Goal: Information Seeking & Learning: Find specific fact

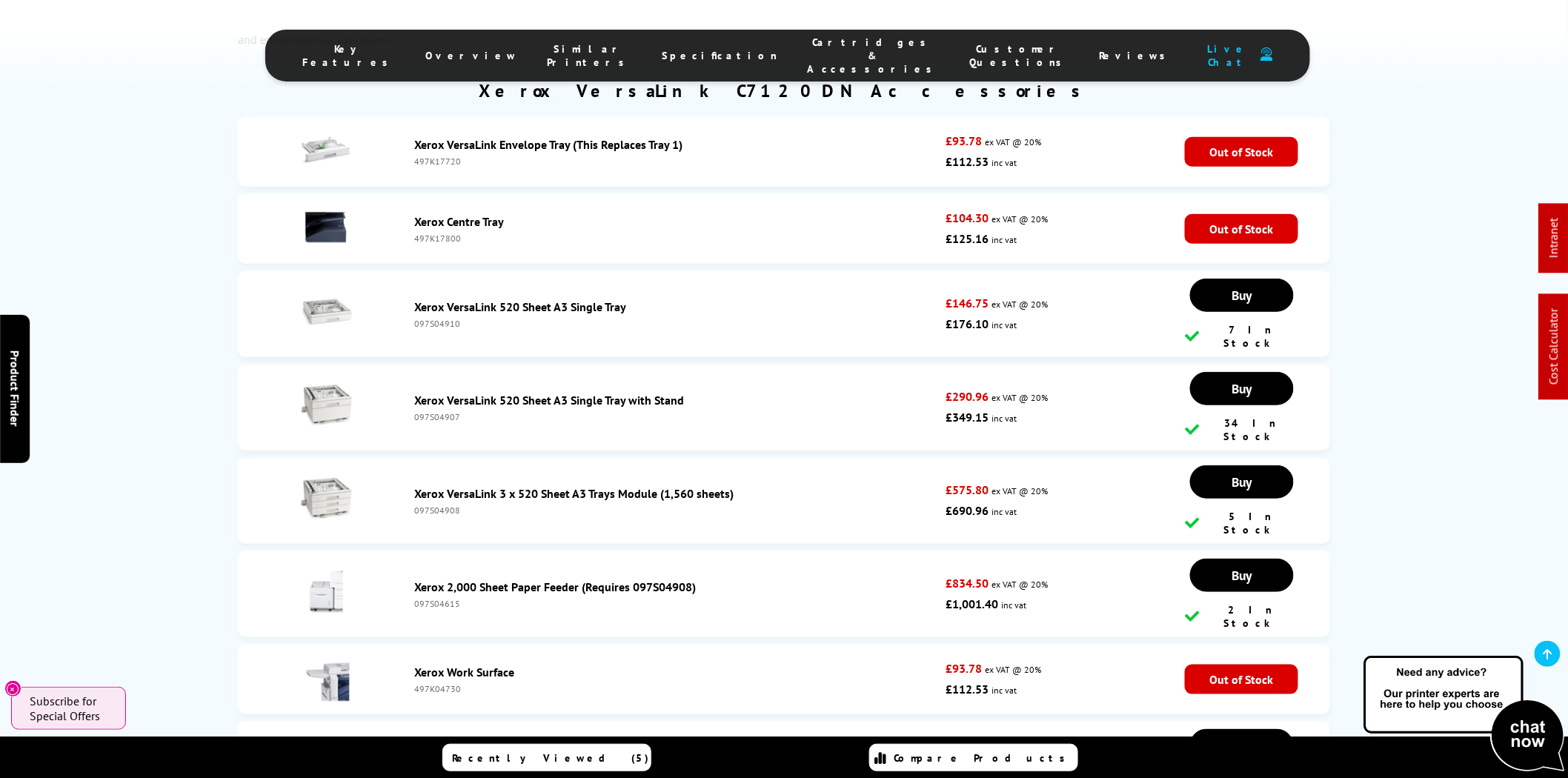
scroll to position [7407, 0]
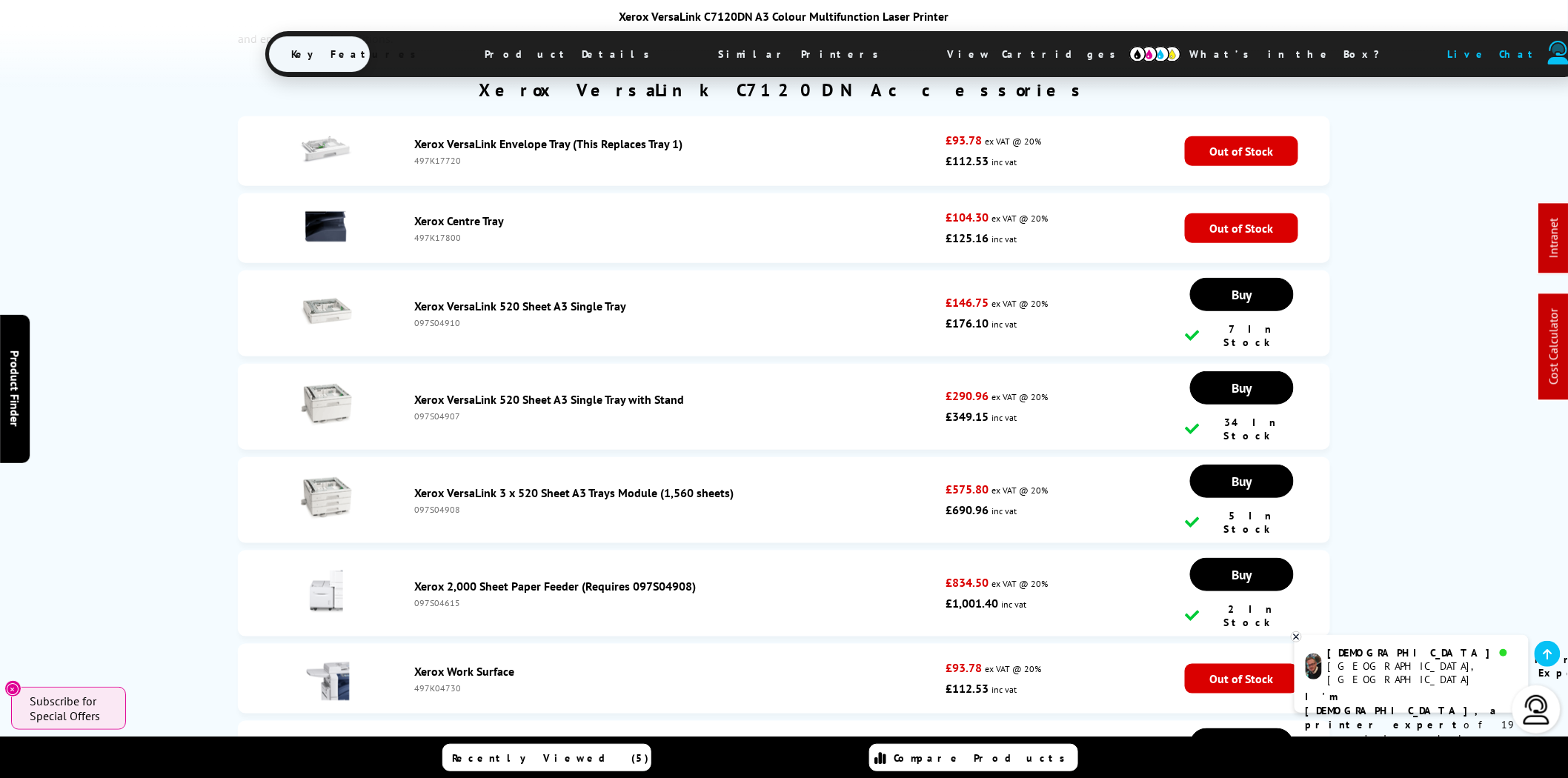
click at [442, 317] on div "097S04910" at bounding box center [676, 322] width 524 height 11
copy div "097S04910"
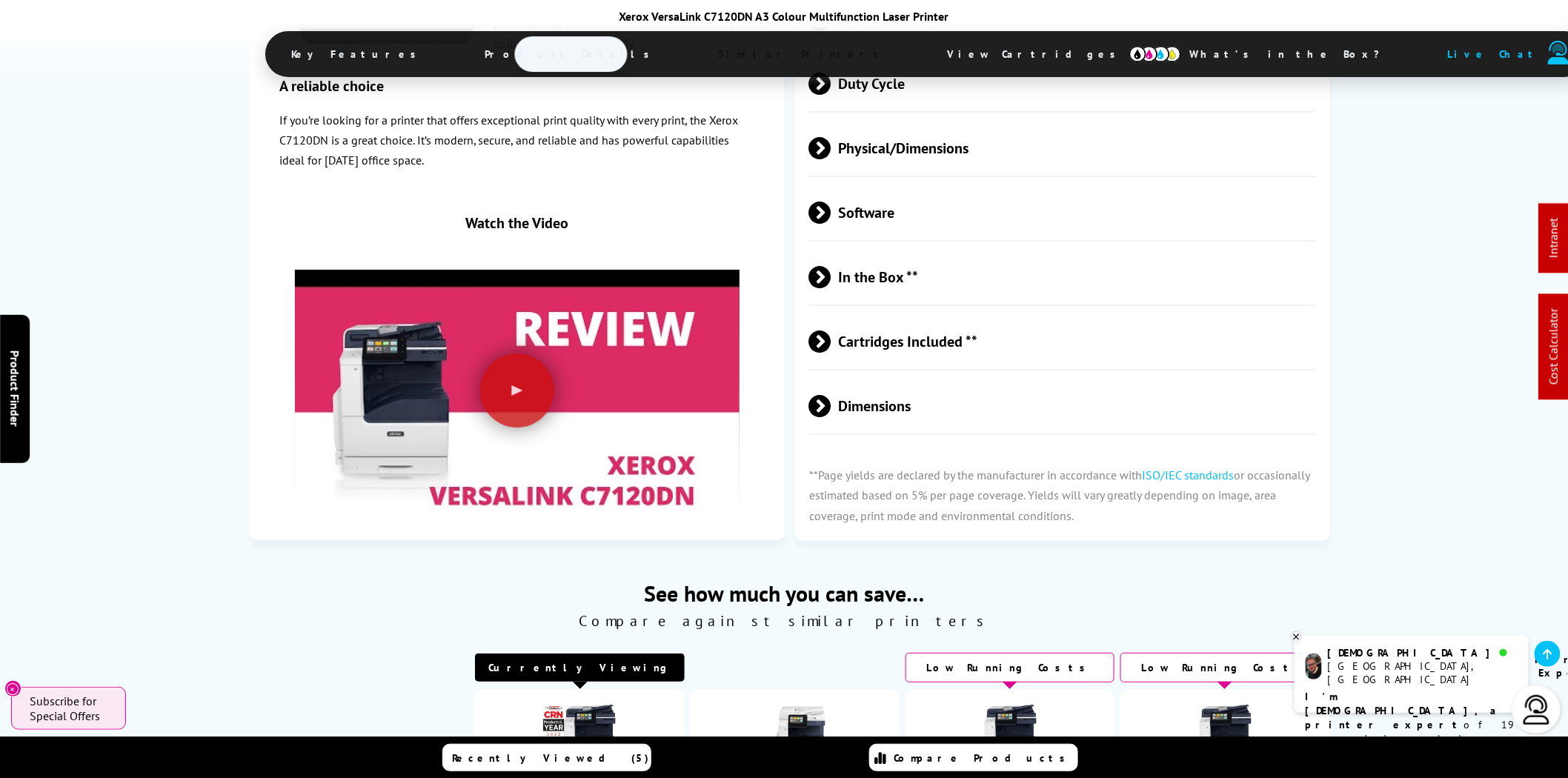
scroll to position [4253, 0]
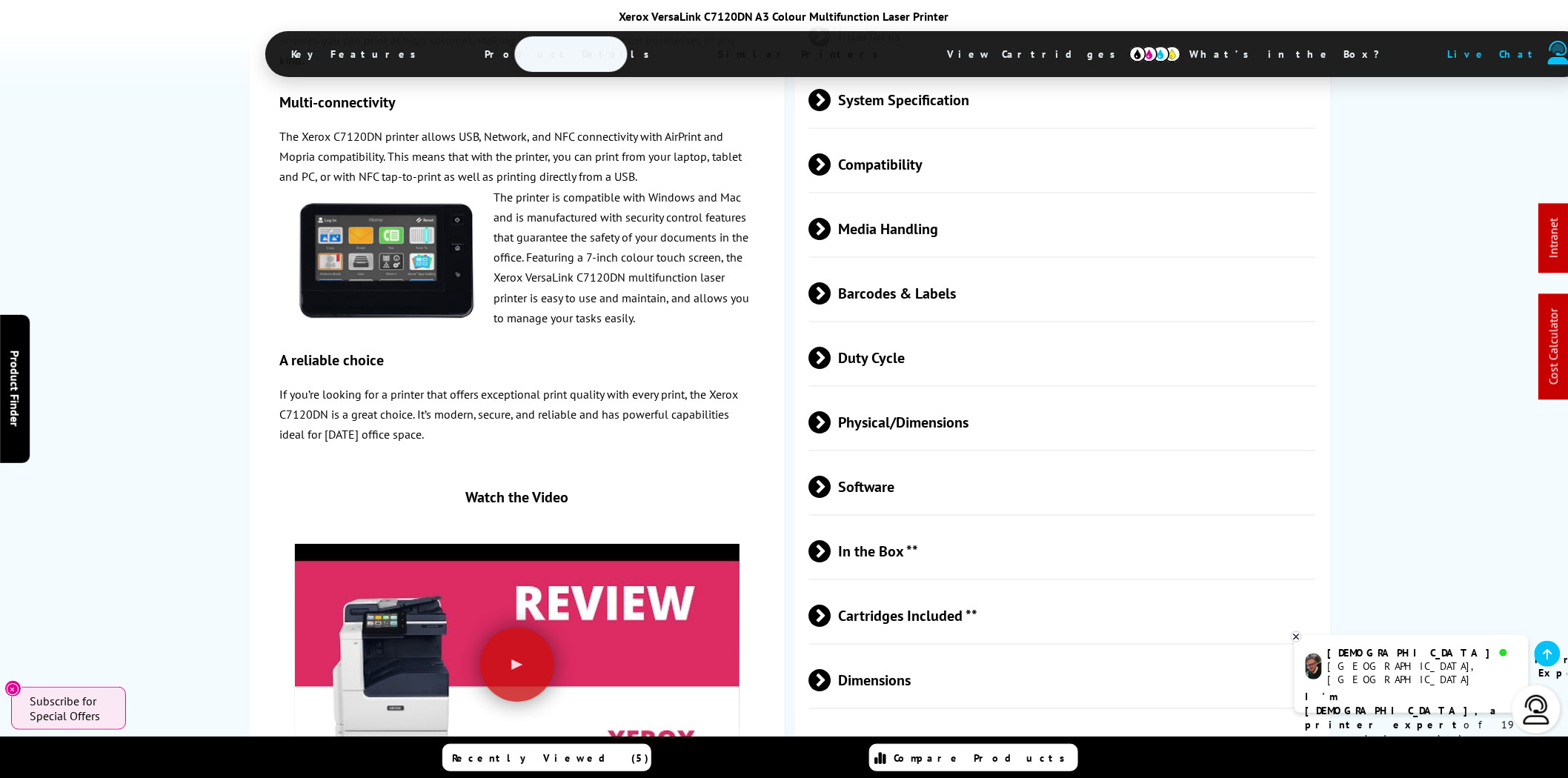
click at [927, 394] on span "Physical/Dimensions" at bounding box center [1063, 422] width 507 height 55
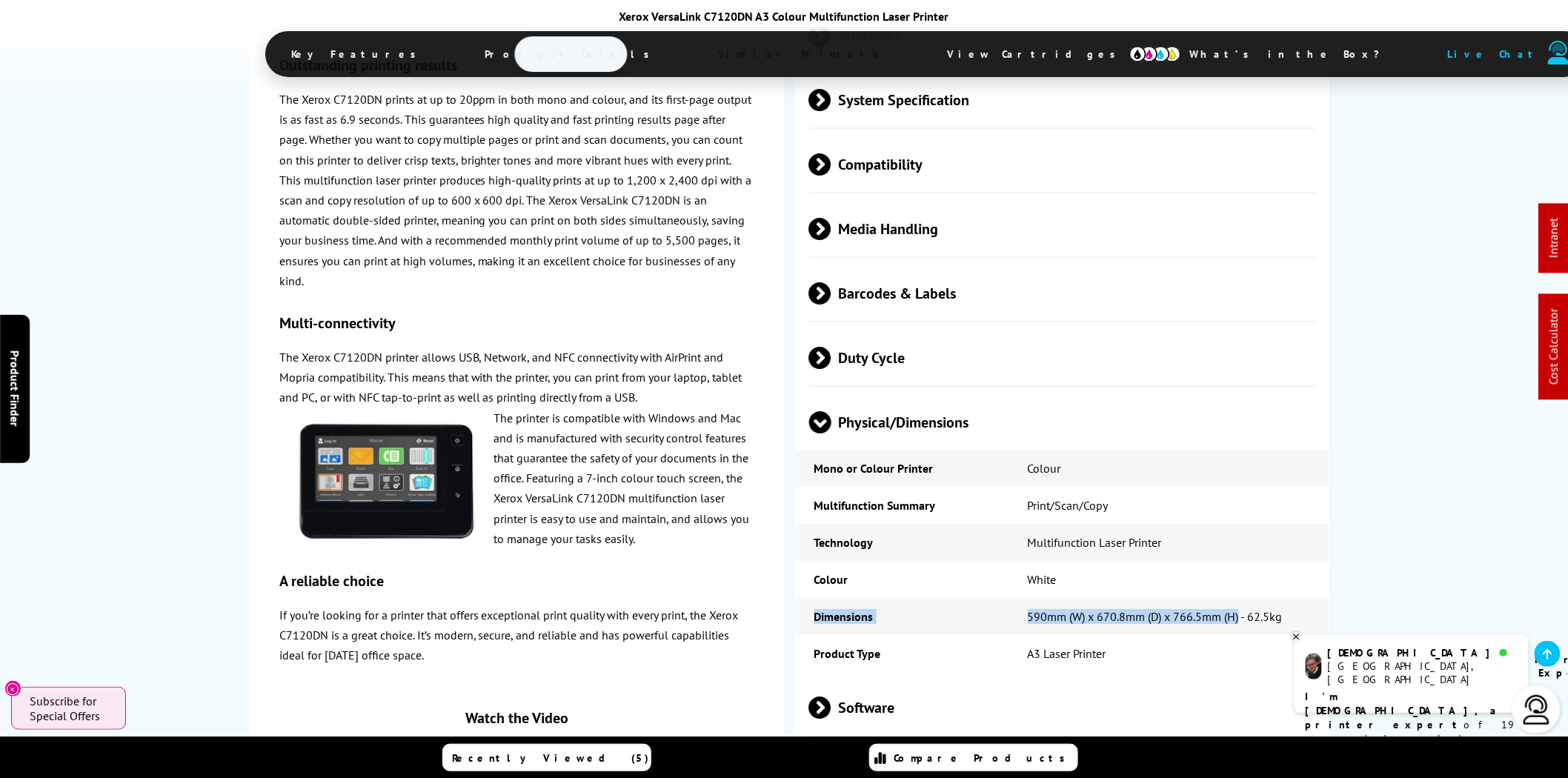
drag, startPoint x: 1239, startPoint y: 547, endPoint x: 804, endPoint y: 552, distance: 435.0
click at [804, 598] on tr "Dimensions 590mm (W) x 670.8mm (D) x 766.5mm (H) - 62.5kg" at bounding box center [1063, 616] width 534 height 37
copy tr "Dimensions 590mm (W) x 670.8mm (D) x 766.5mm (H)"
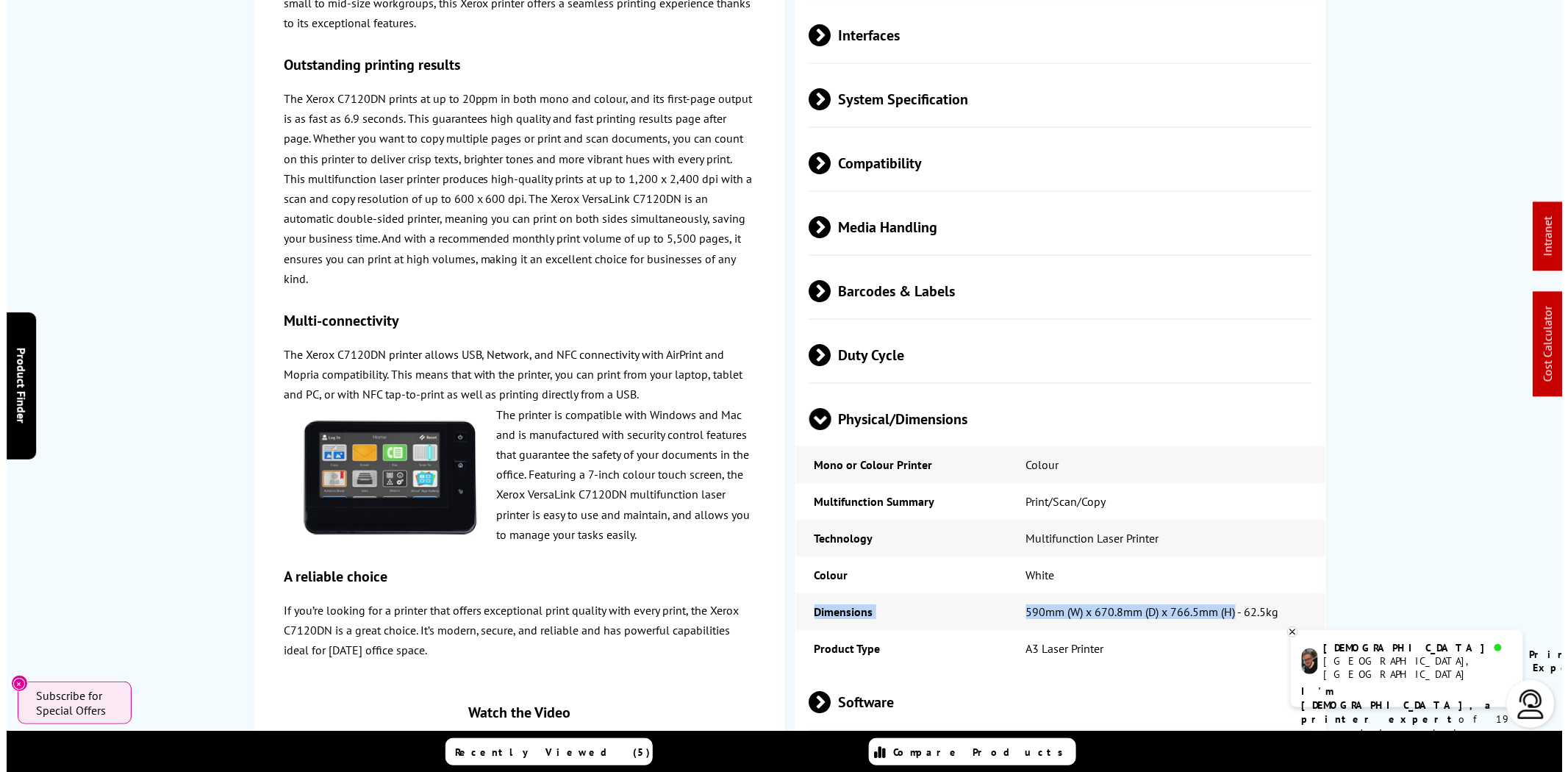
scroll to position [0, 0]
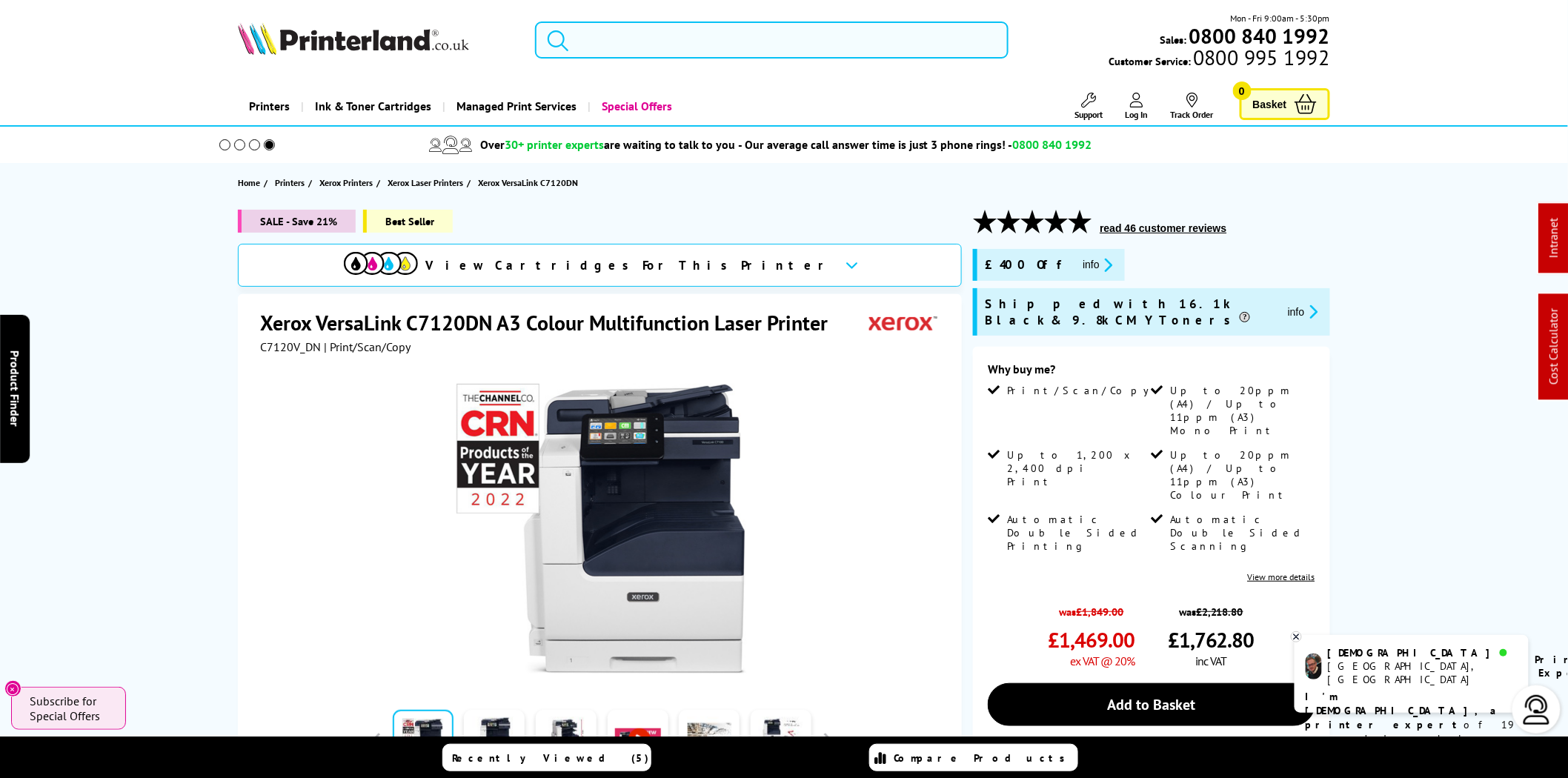
click at [882, 42] on input "search" at bounding box center [771, 40] width 473 height 37
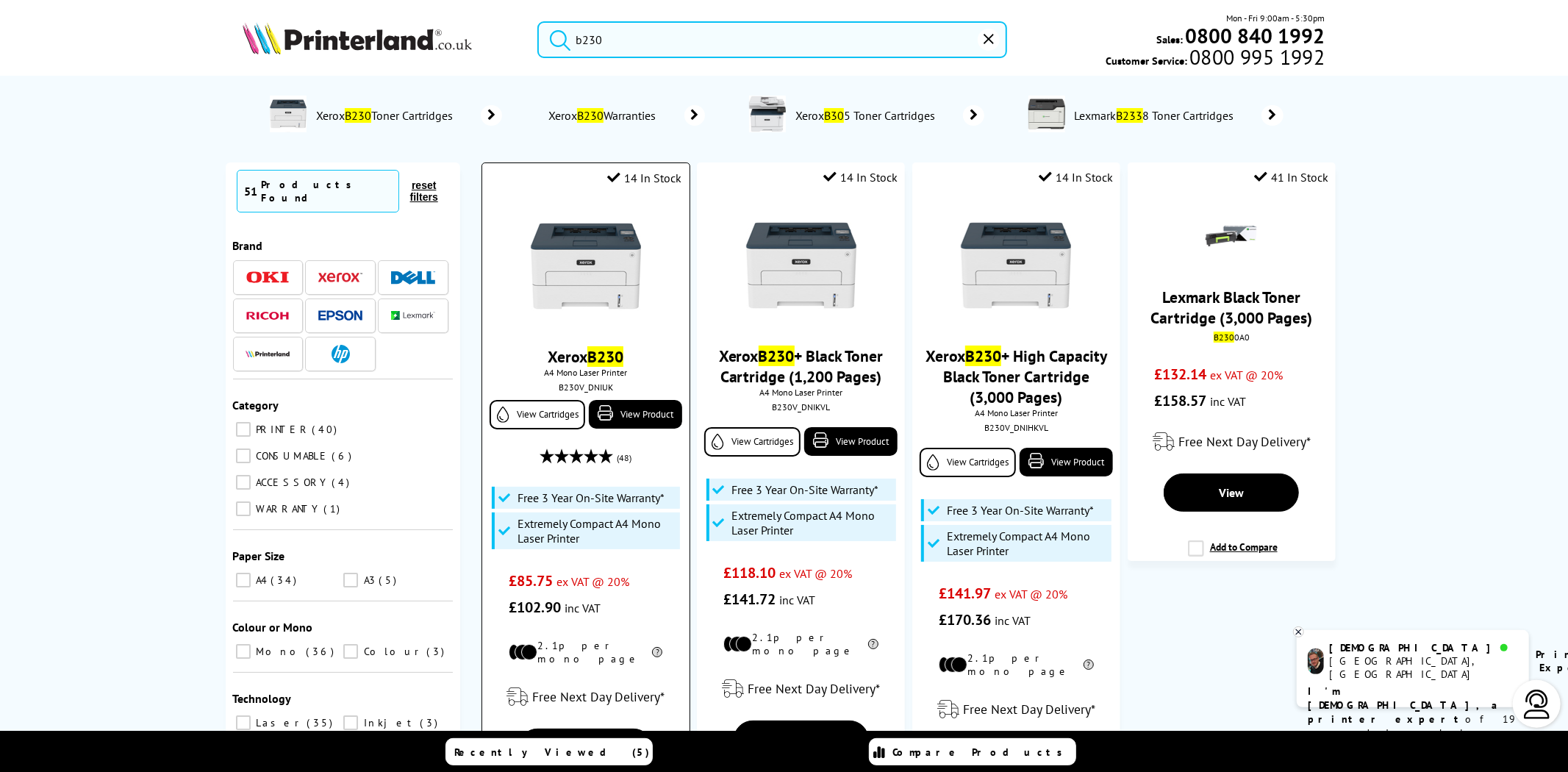
type input "b230"
click at [592, 297] on img at bounding box center [586, 266] width 110 height 110
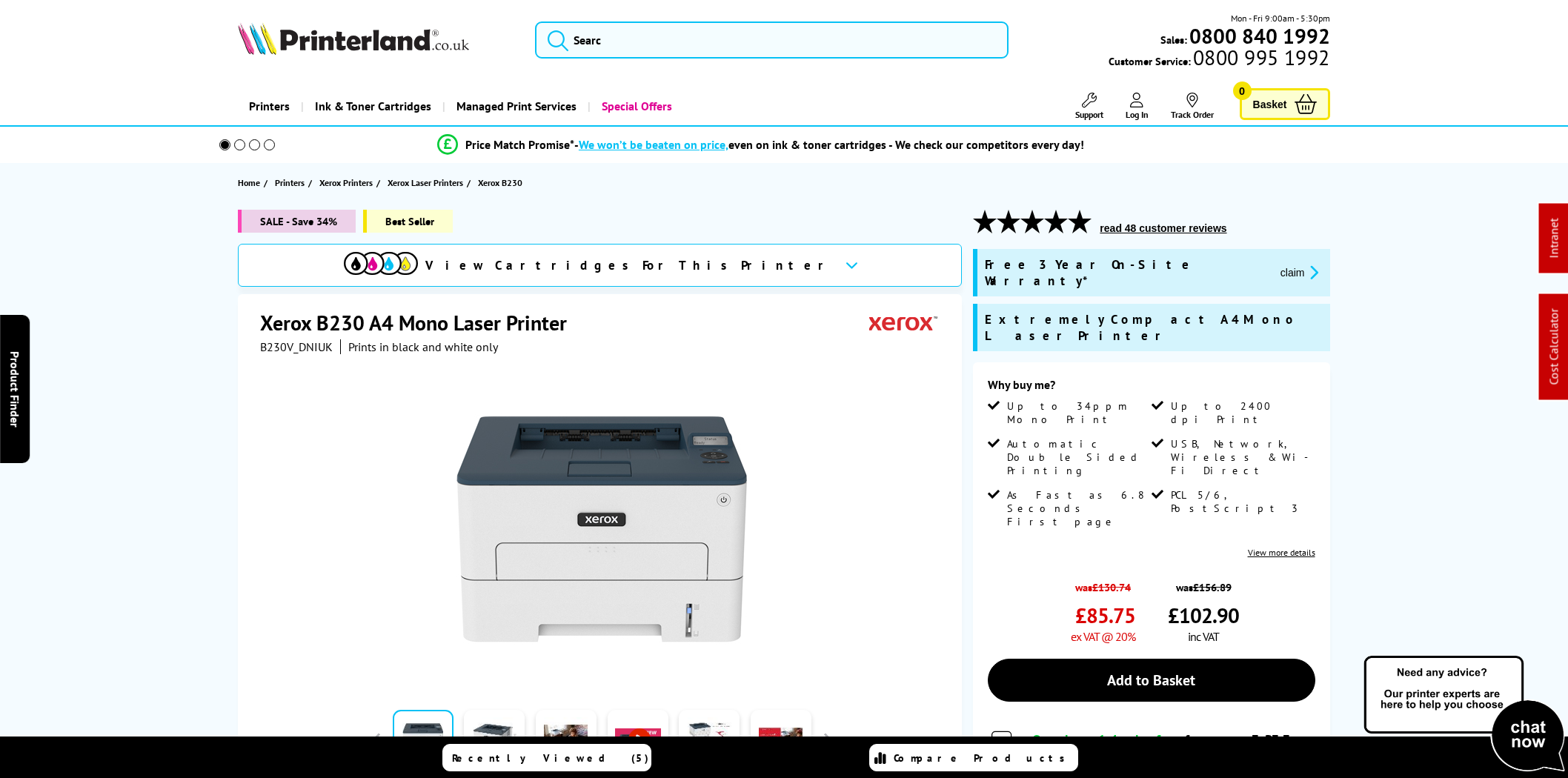
click at [284, 342] on span "B230V_DNIUK" at bounding box center [296, 347] width 73 height 15
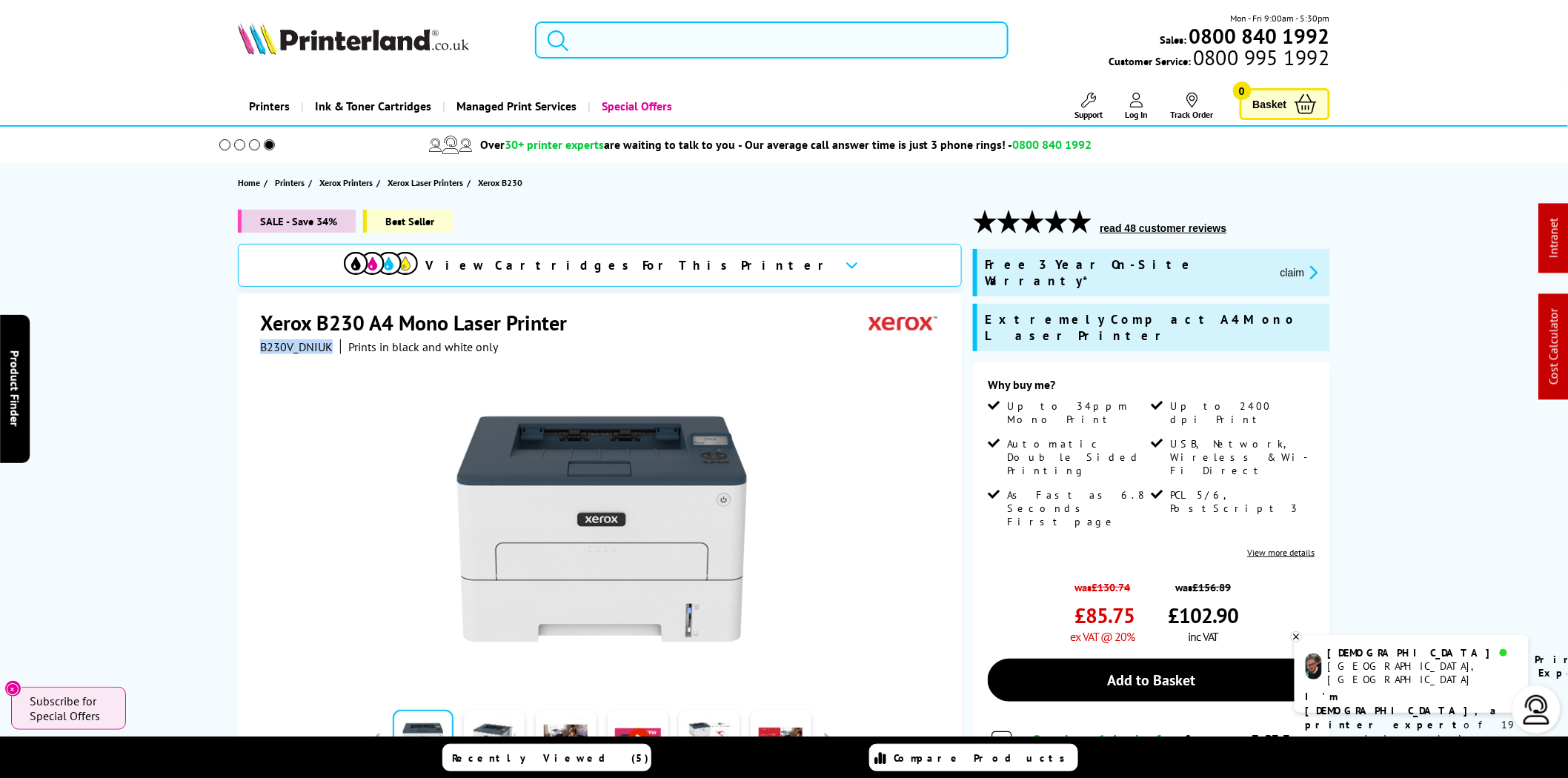
click at [656, 49] on input "search" at bounding box center [771, 40] width 473 height 37
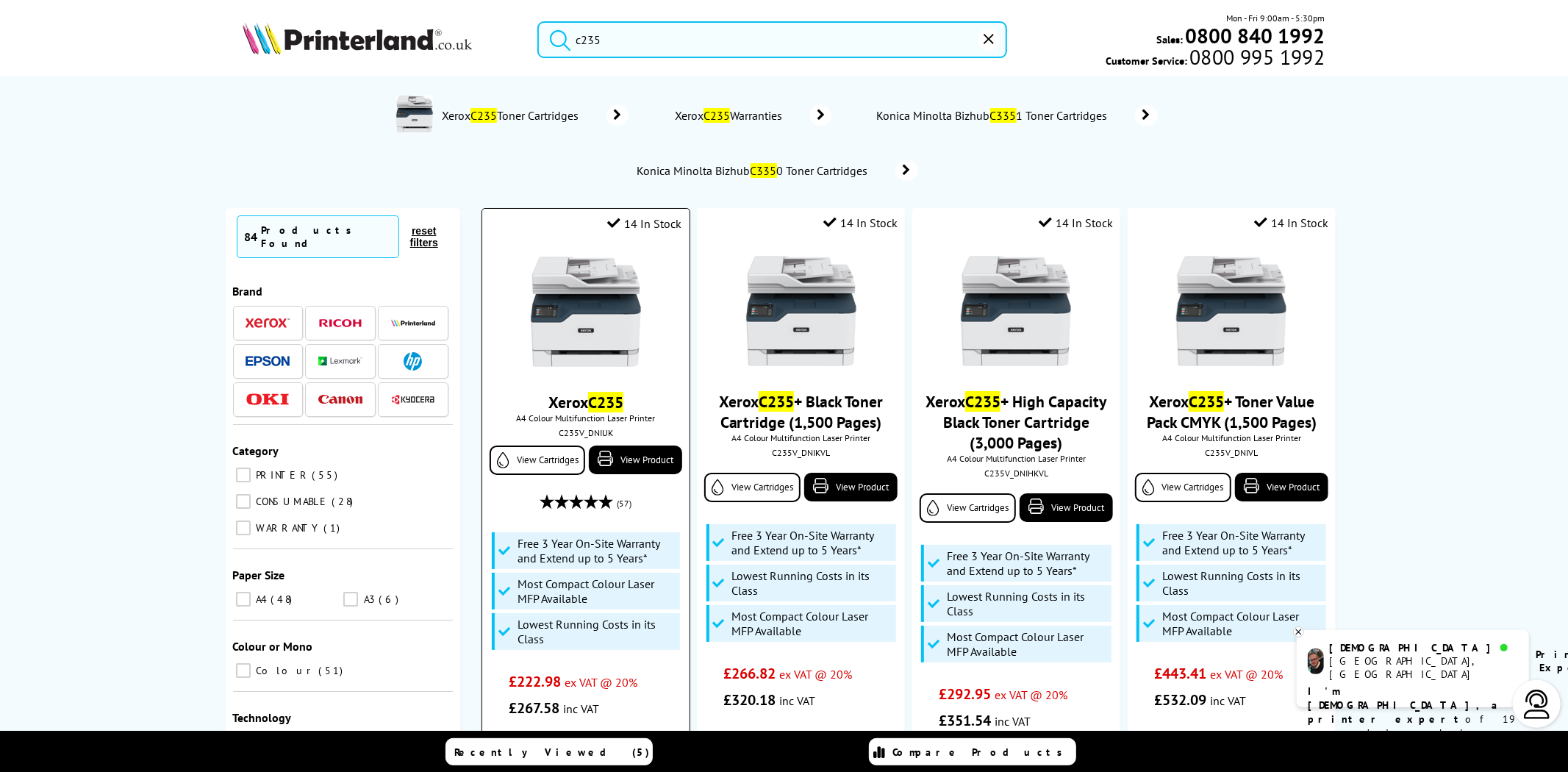
type input "c235"
click at [593, 429] on div "C235V_DNIUK" at bounding box center [586, 432] width 185 height 11
copy div "C235V_DNIUK"
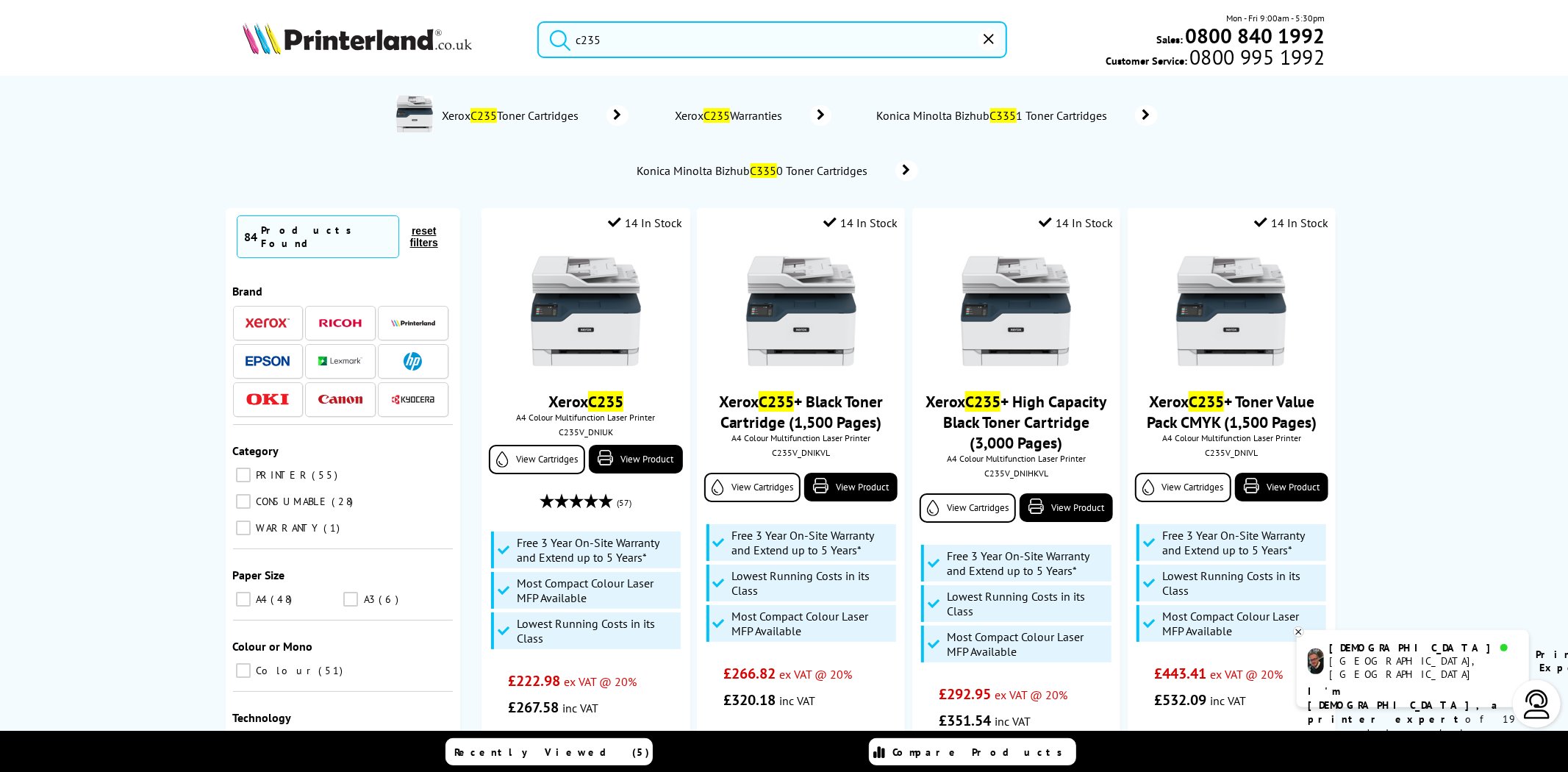
drag, startPoint x: 677, startPoint y: 43, endPoint x: 541, endPoint y: 44, distance: 136.0
click at [541, 44] on form "c235" at bounding box center [772, 40] width 470 height 37
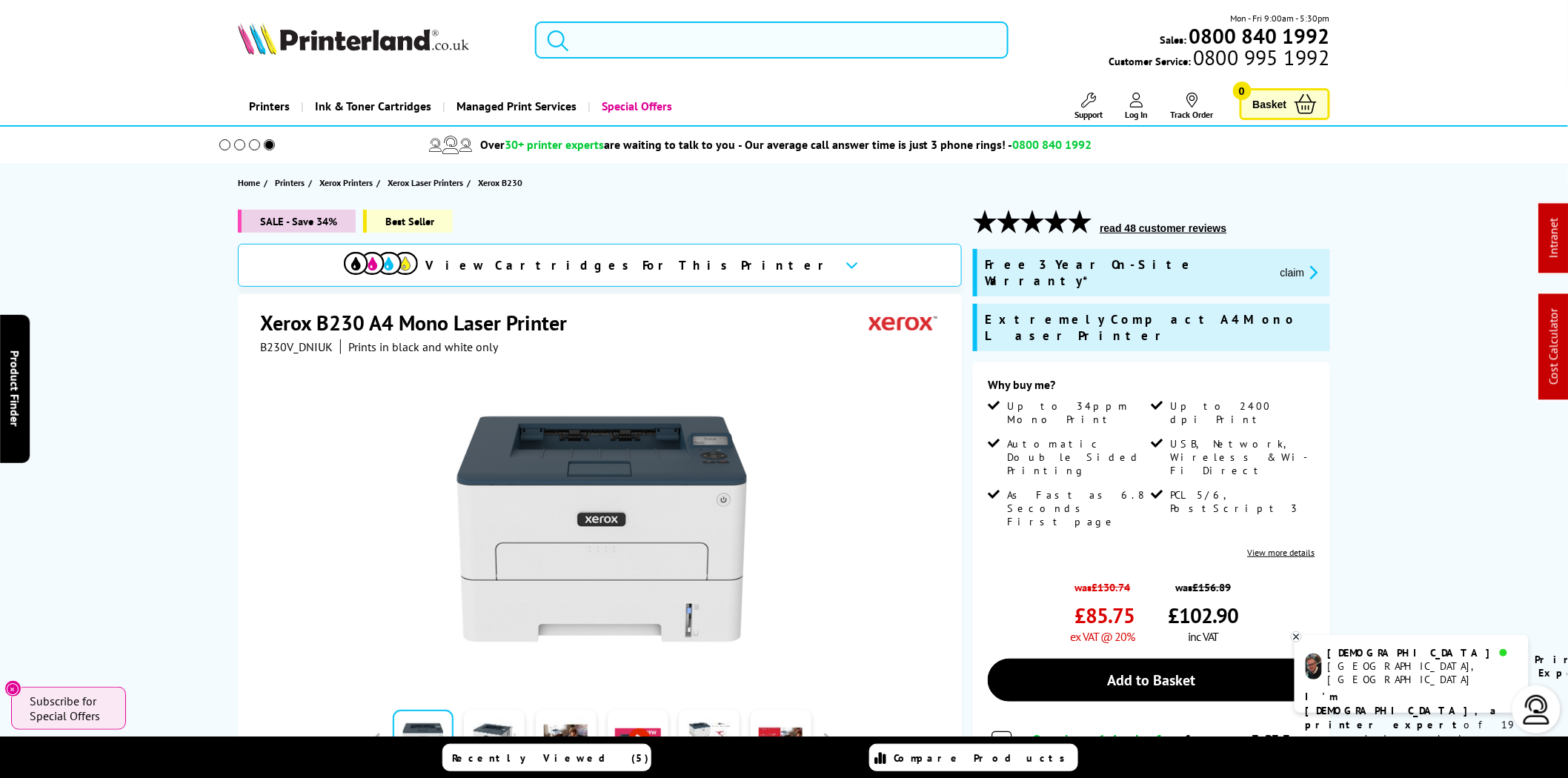
click at [640, 33] on input "search" at bounding box center [771, 40] width 473 height 37
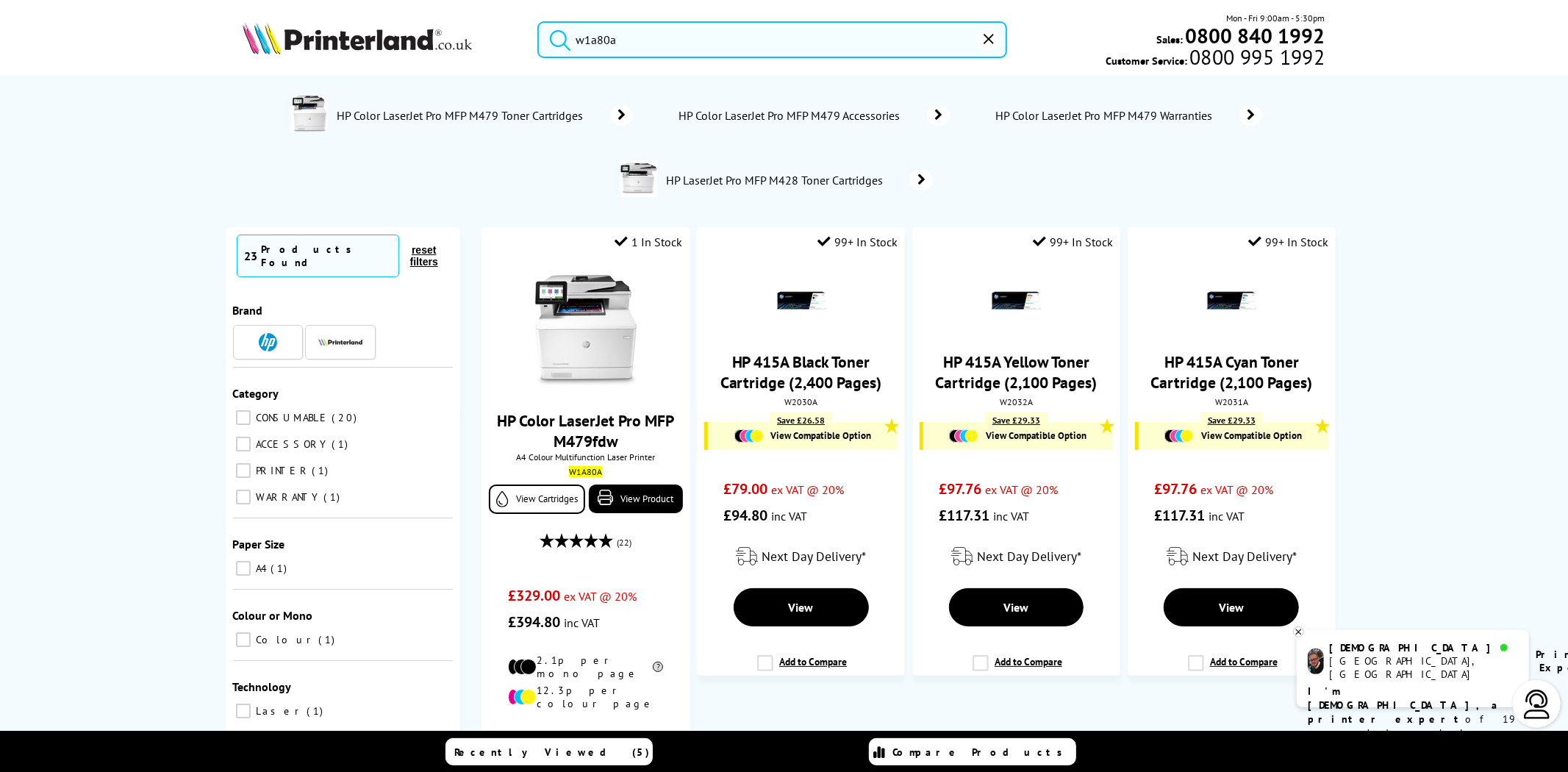
type input "w1a80a"
click at [332, 35] on img at bounding box center [357, 39] width 230 height 33
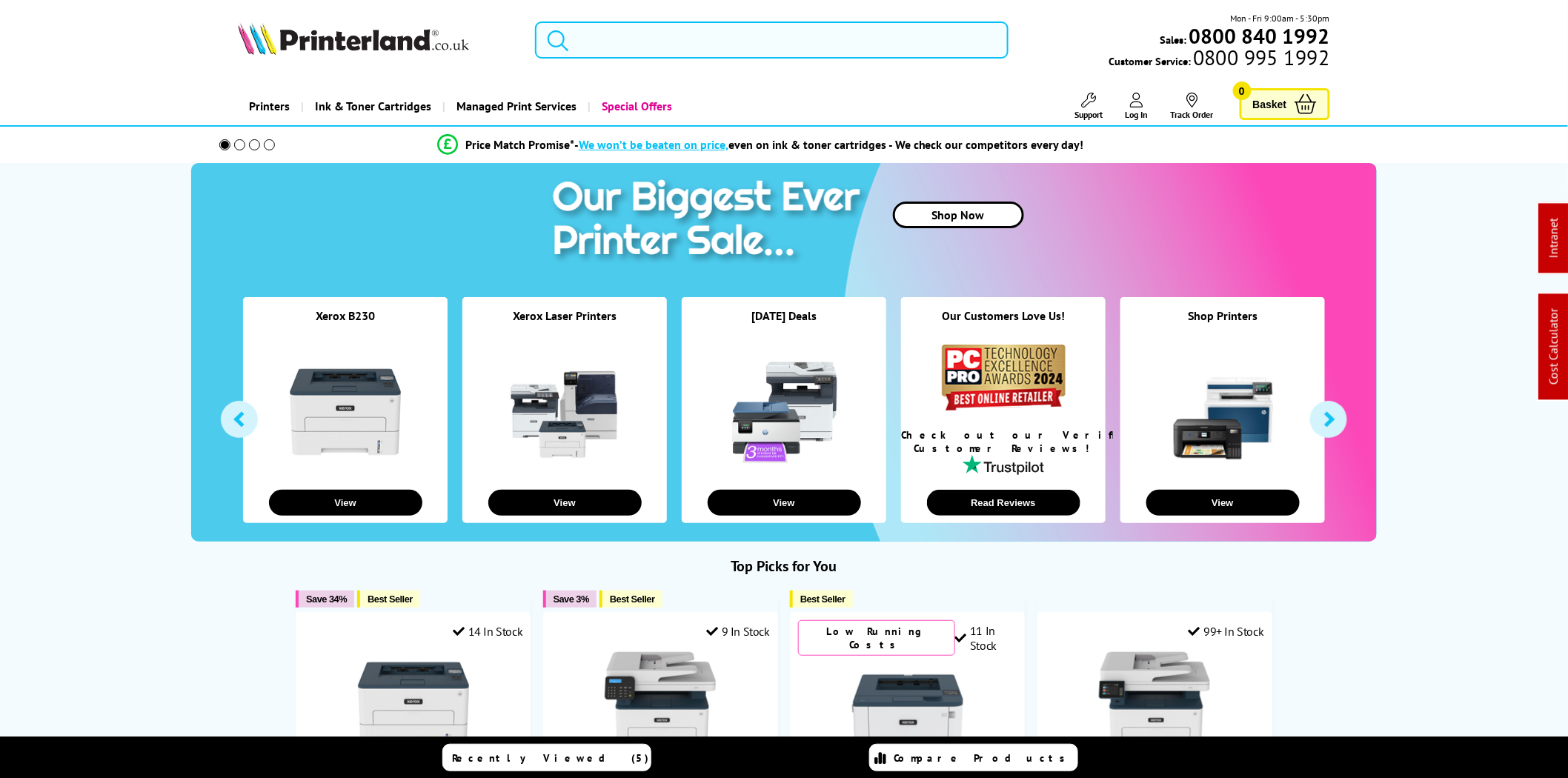
click at [1088, 109] on span "Support" at bounding box center [1089, 114] width 28 height 11
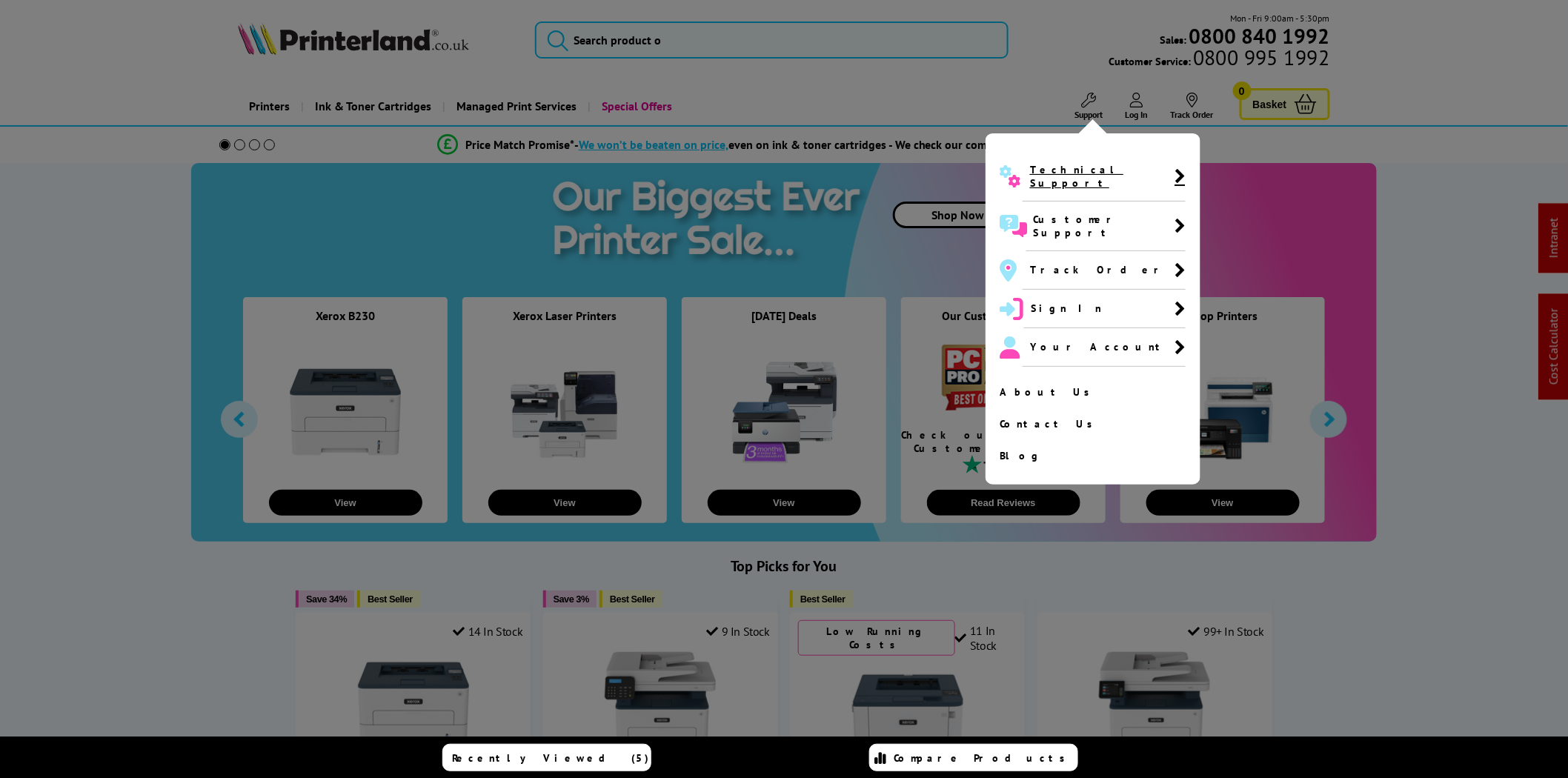
click at [1077, 166] on span "Technical Support" at bounding box center [1102, 176] width 145 height 27
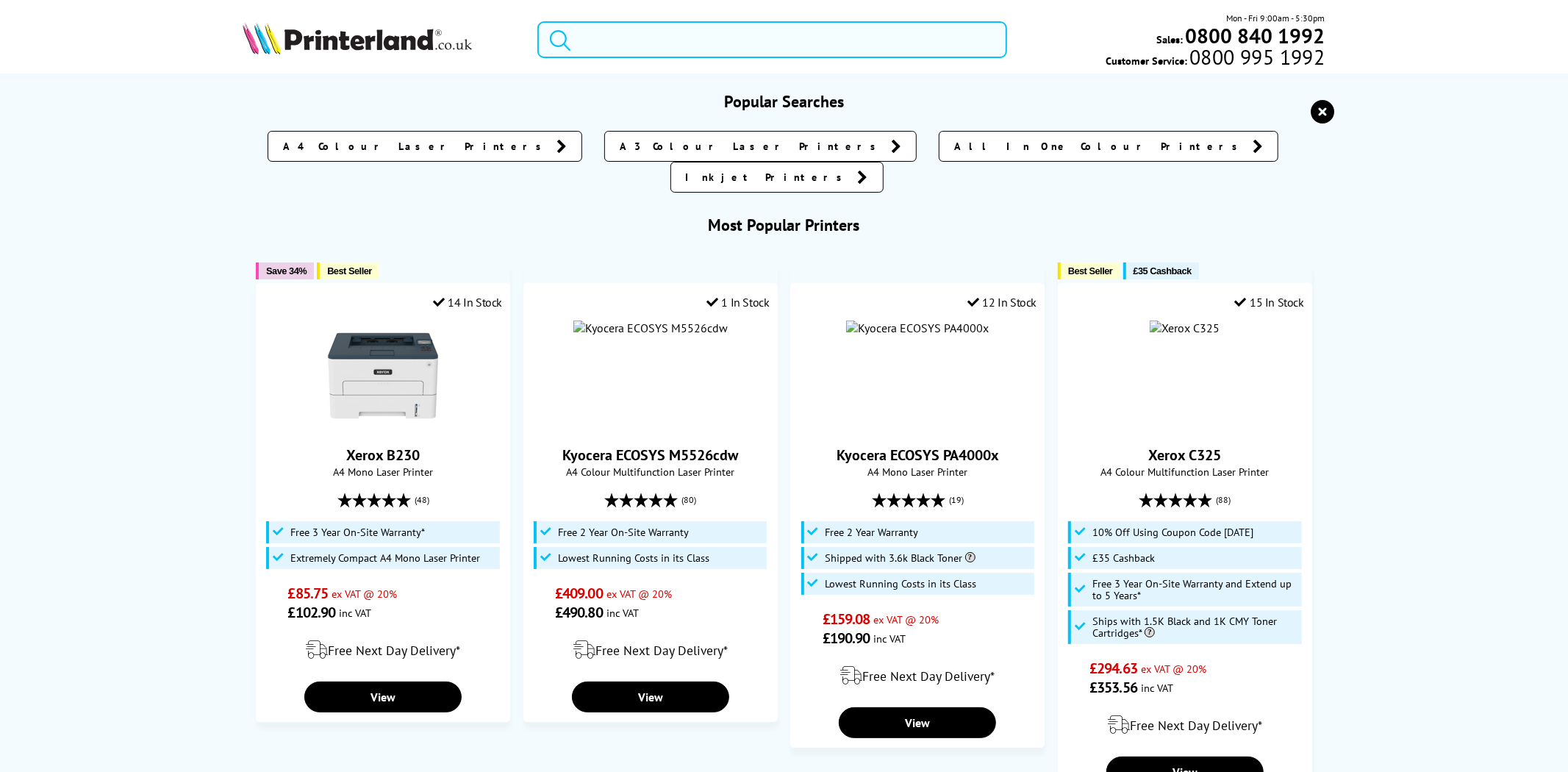
click at [709, 48] on input "search" at bounding box center [772, 40] width 470 height 37
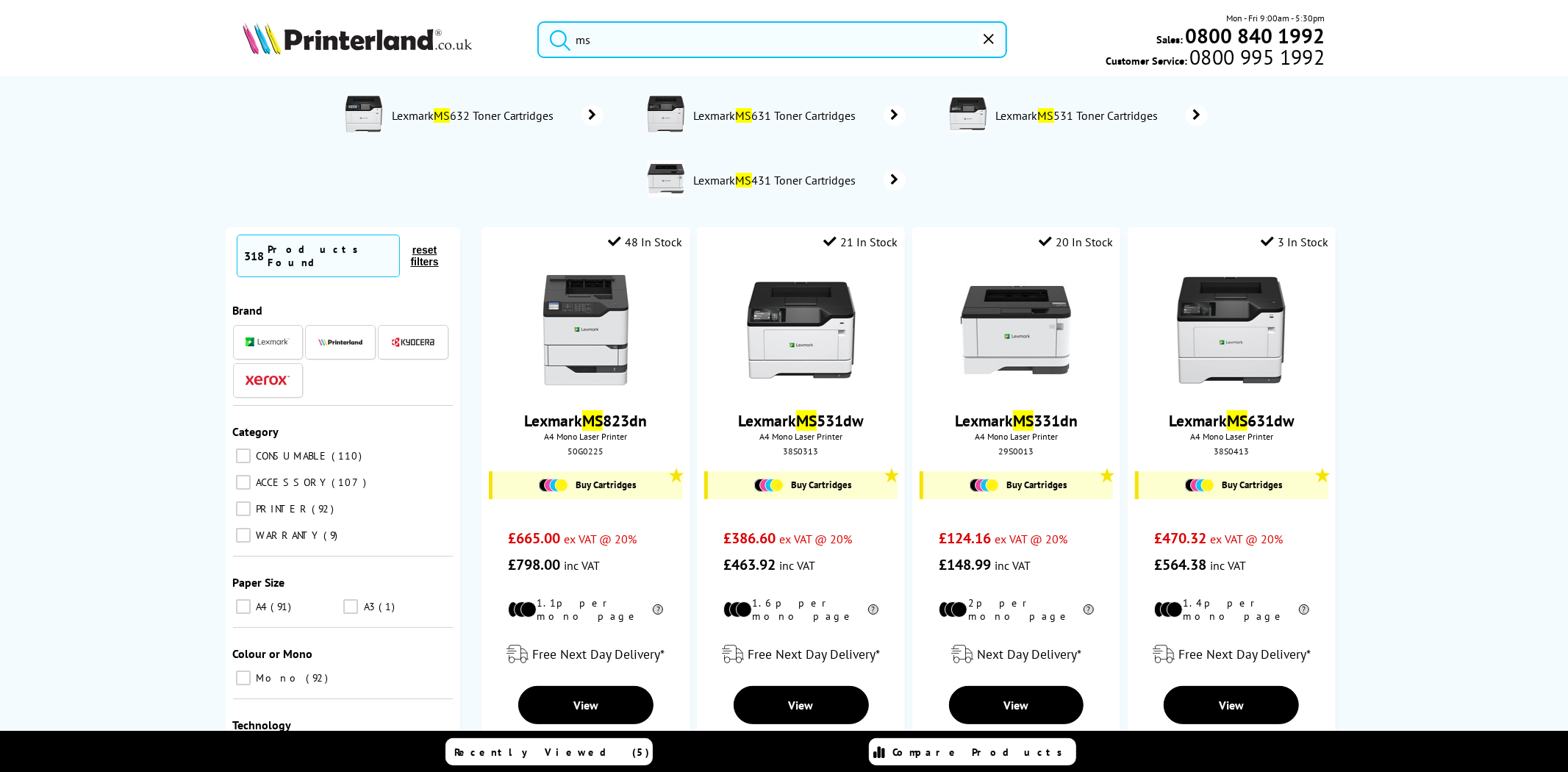
type input "m"
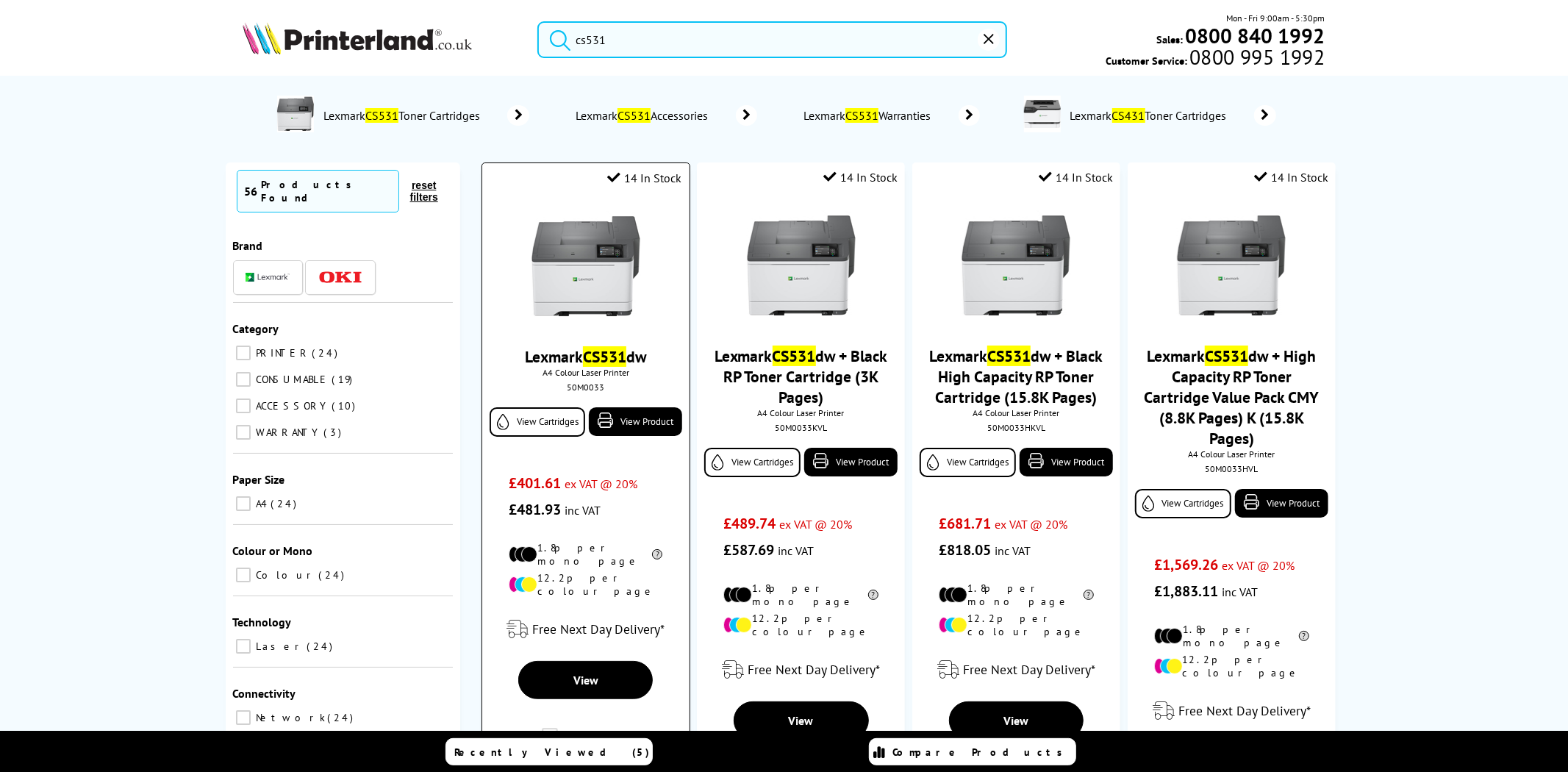
type input "cs531"
click at [596, 260] on img at bounding box center [586, 266] width 110 height 110
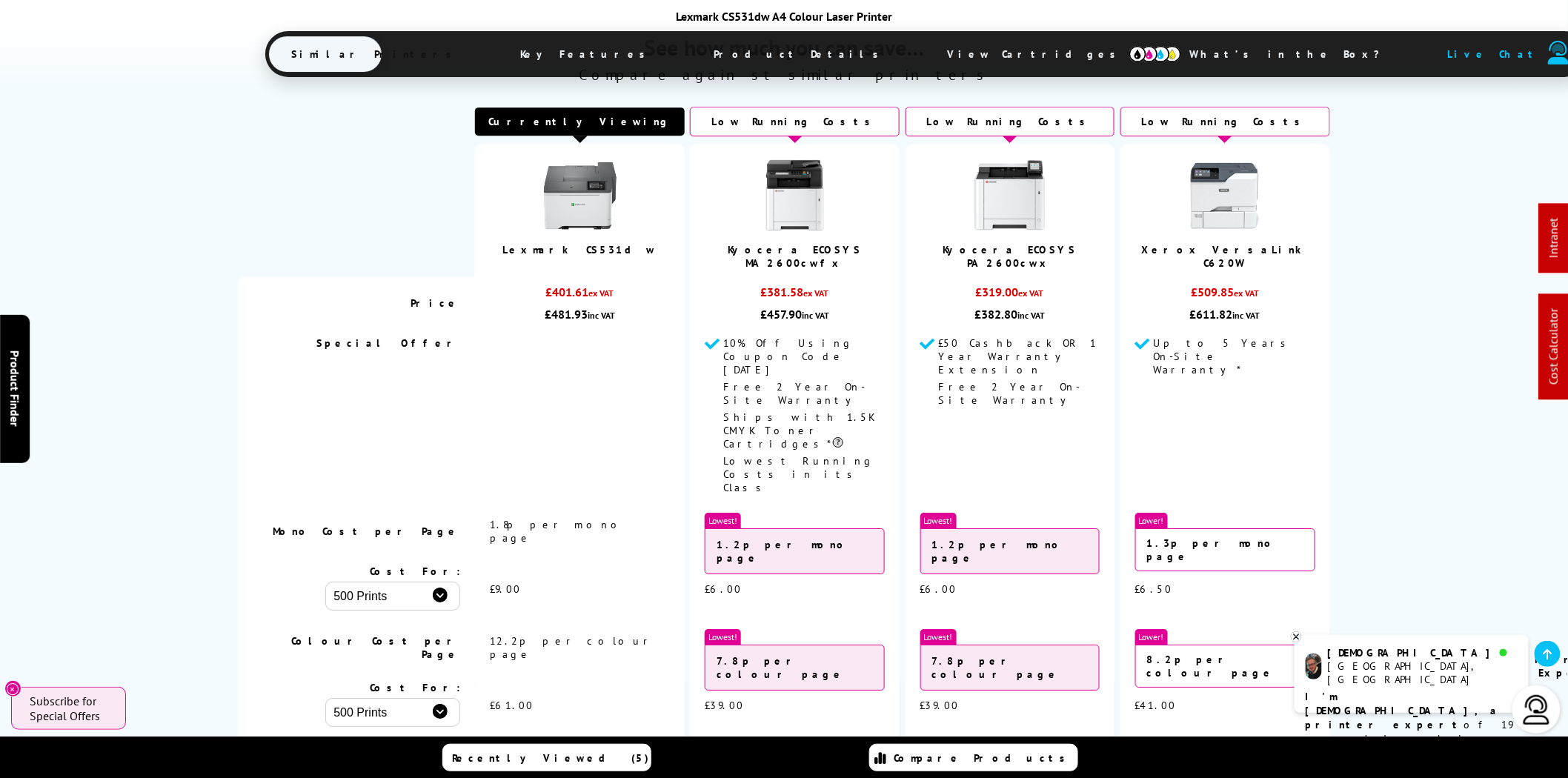
click at [925, 62] on span "View Cartridges" at bounding box center [1038, 54] width 227 height 38
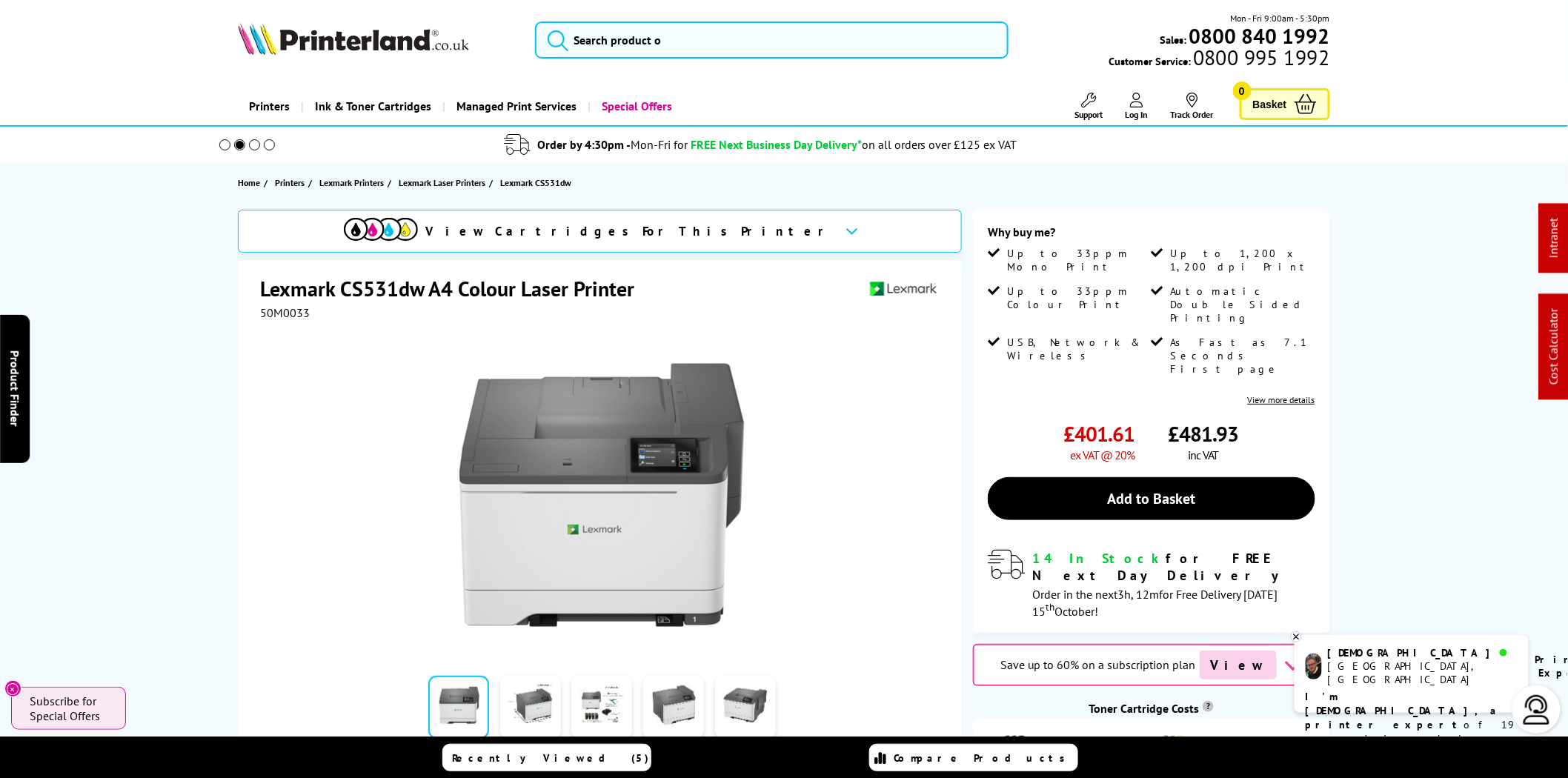
click at [380, 28] on img at bounding box center [353, 39] width 231 height 33
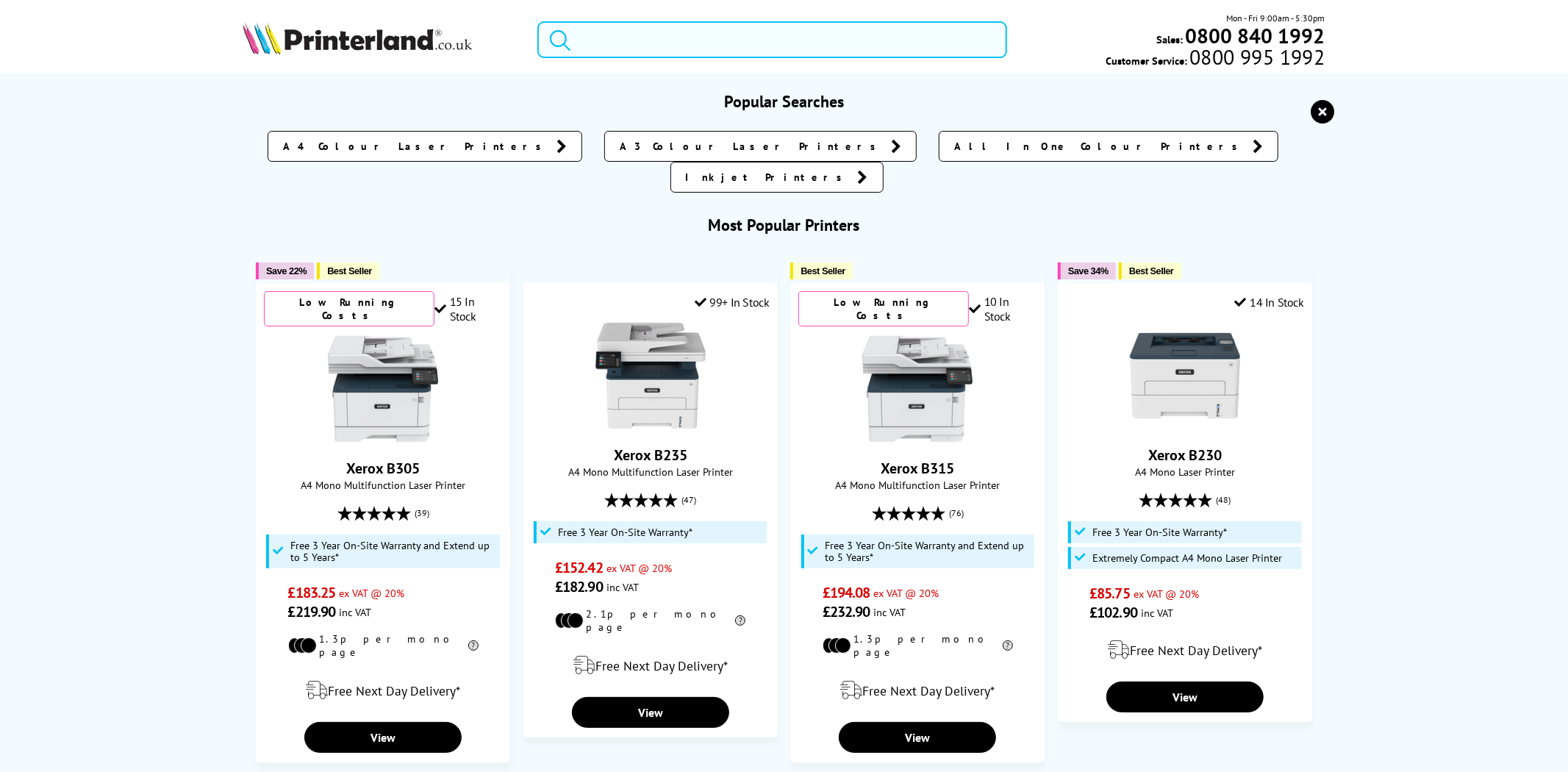
paste input "1102Z53NL0"
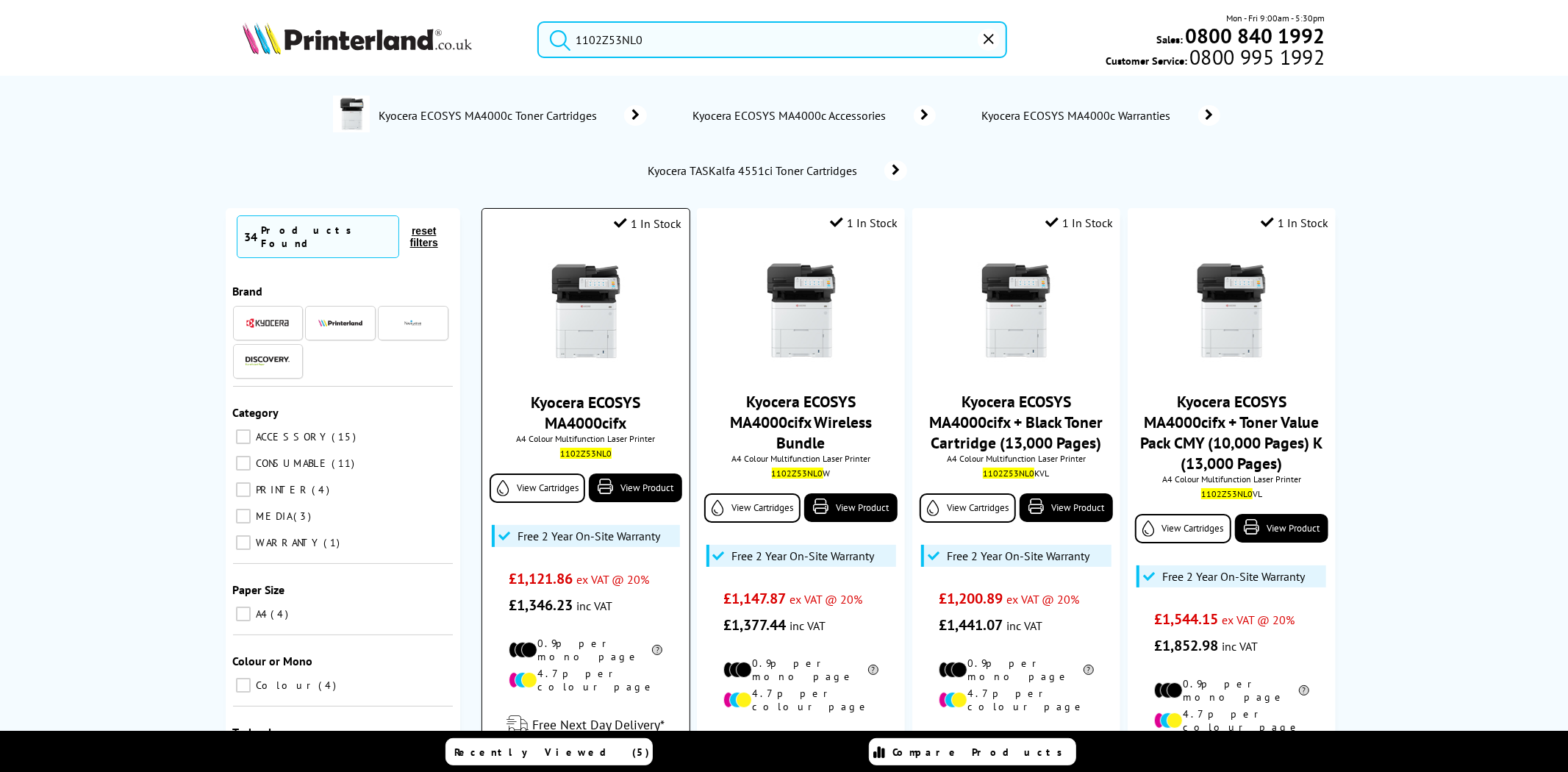
type input "1102Z53NL0"
click at [598, 309] on img at bounding box center [586, 311] width 110 height 110
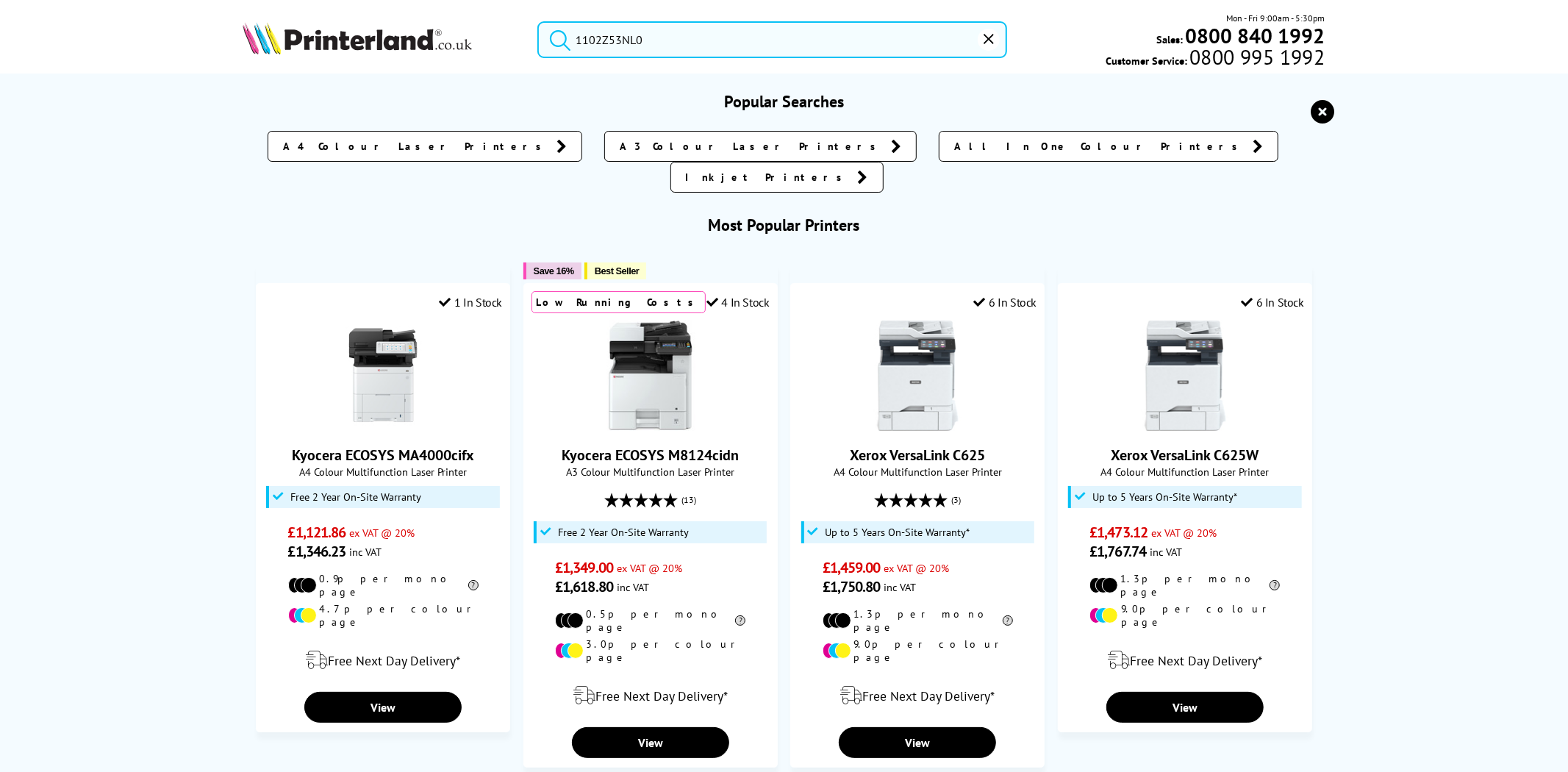
drag, startPoint x: 667, startPoint y: 47, endPoint x: 380, endPoint y: 33, distance: 287.3
click at [380, 33] on div "1102Z53NL0 Mon - Fri 9:00am - 5:30pm Sales: 0800 840 1992 Customer Service: 080…" at bounding box center [784, 43] width 1177 height 64
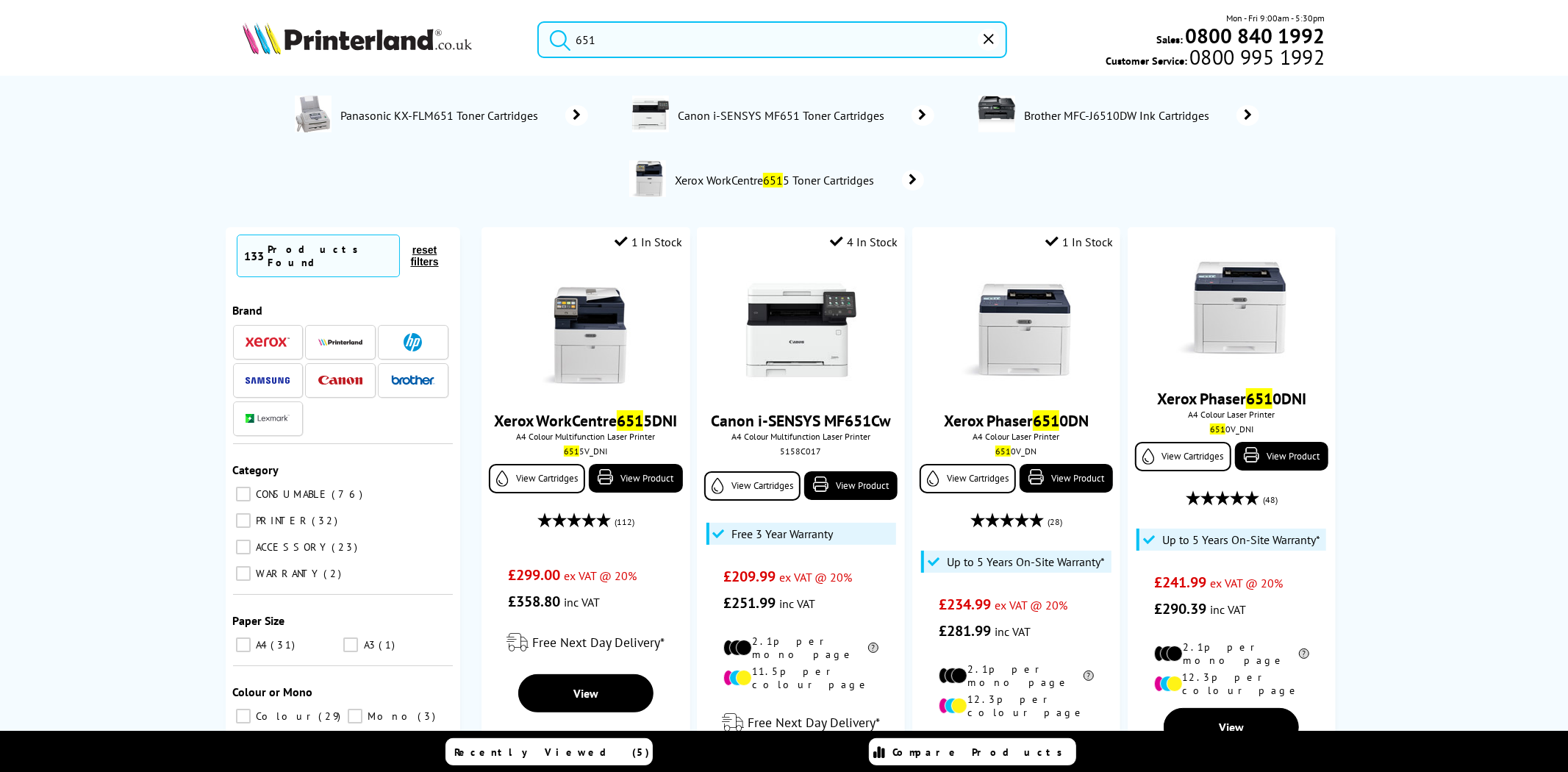
drag, startPoint x: 606, startPoint y: 34, endPoint x: 509, endPoint y: 38, distance: 97.1
click at [513, 40] on div "651 Mon - Fri 9:00am - 5:30pm Sales: 0800 840 1992 Customer Service: 0800 995 1…" at bounding box center [784, 43] width 1177 height 64
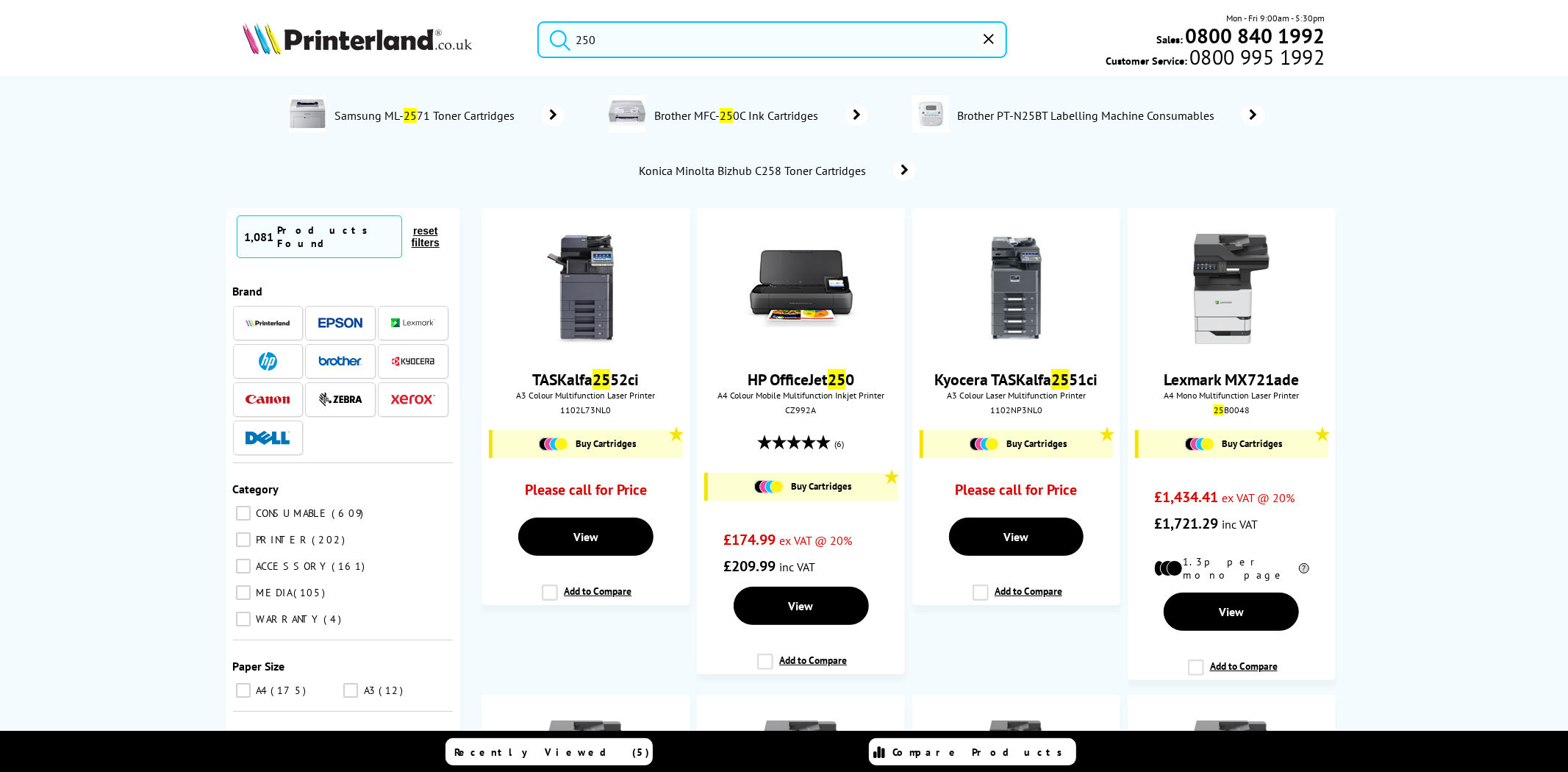
type input "250"
click at [538, 21] on button "submit" at bounding box center [556, 38] width 37 height 33
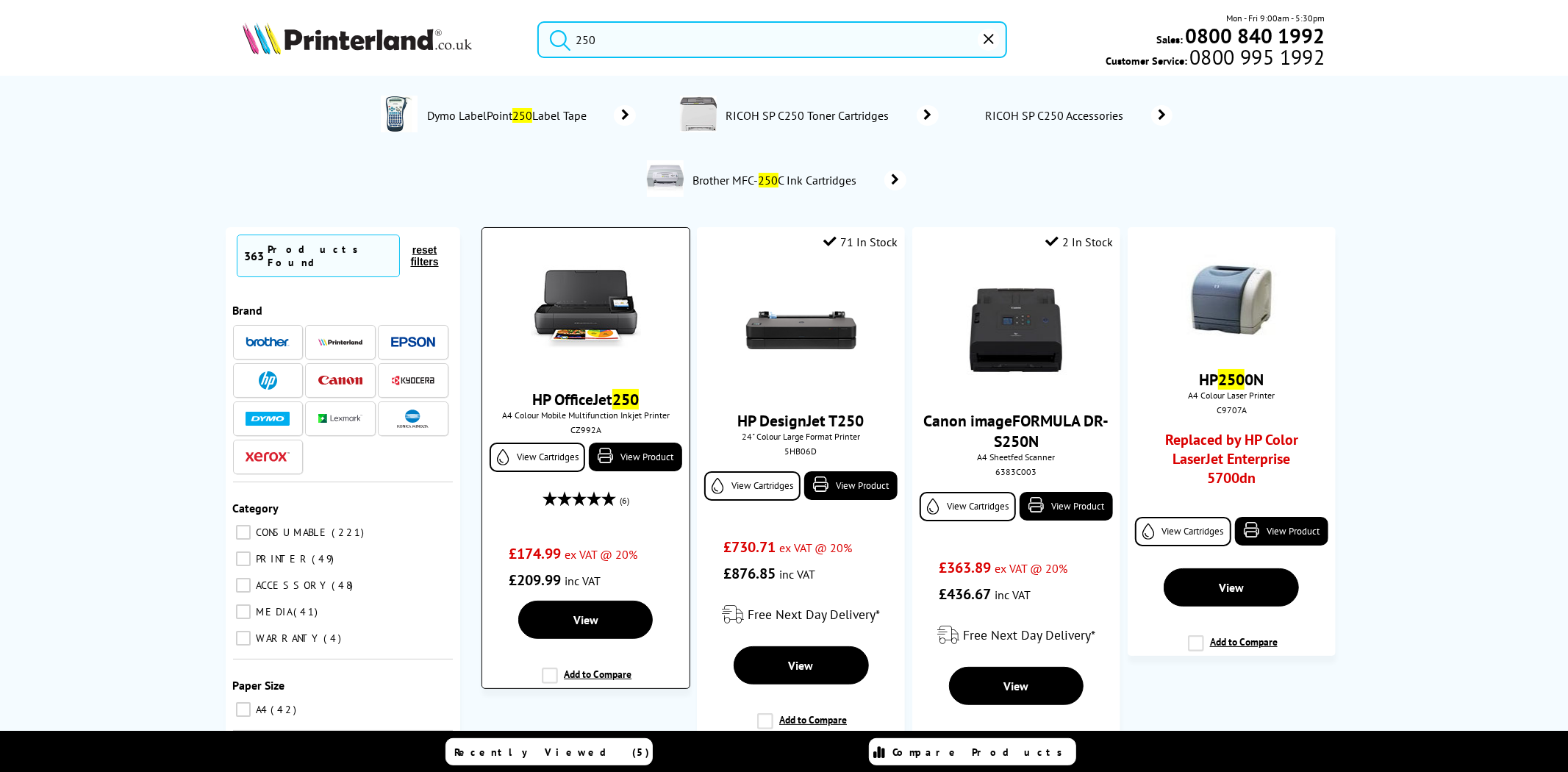
click at [570, 420] on span "A4 Colour Mobile Multifunction Inkjet Printer" at bounding box center [585, 414] width 192 height 11
click at [571, 430] on div "CZ992A" at bounding box center [586, 429] width 185 height 11
copy div "CZ992A"
click at [572, 305] on img at bounding box center [586, 309] width 110 height 110
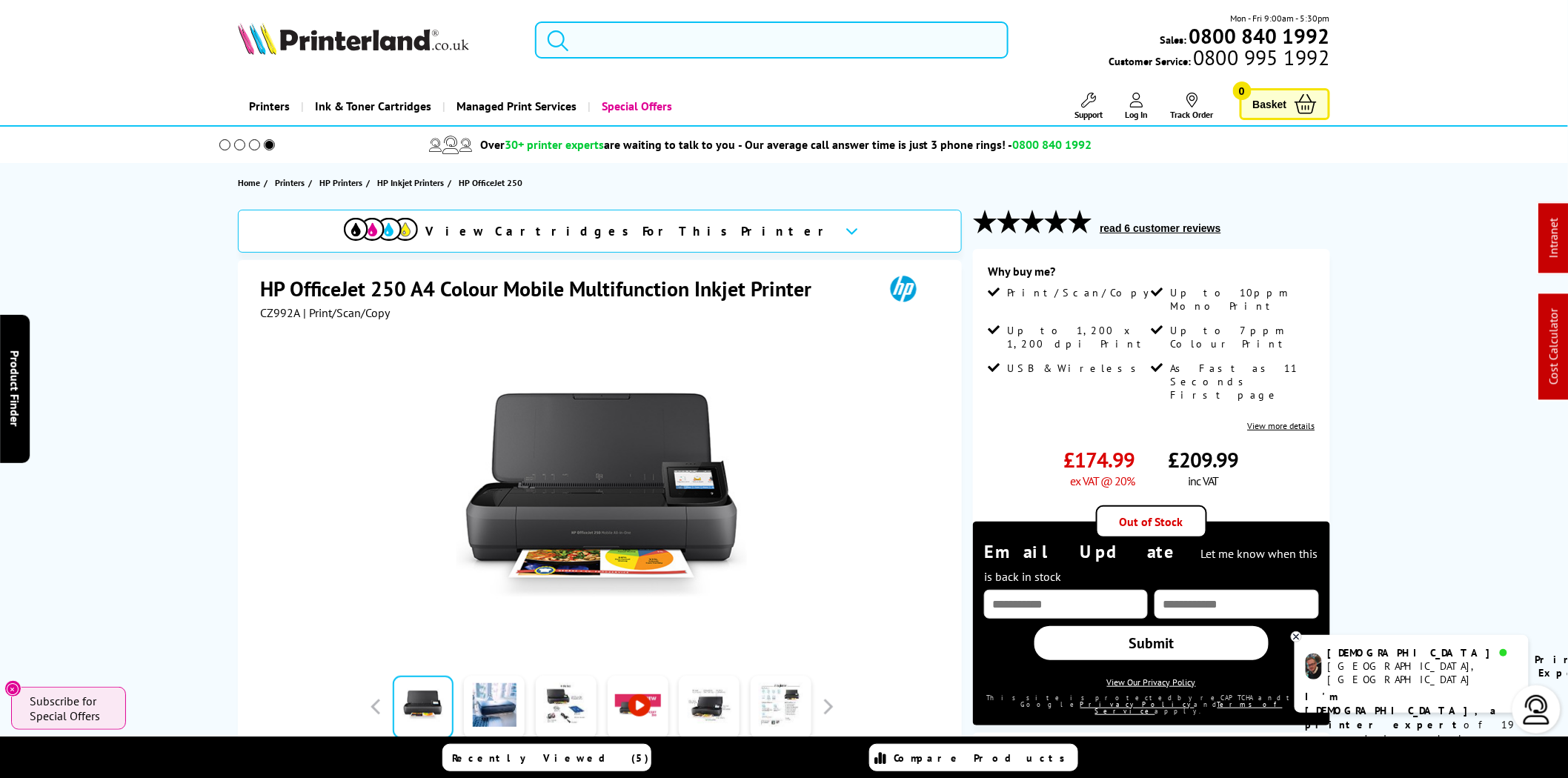
click at [602, 26] on input "search" at bounding box center [771, 40] width 473 height 37
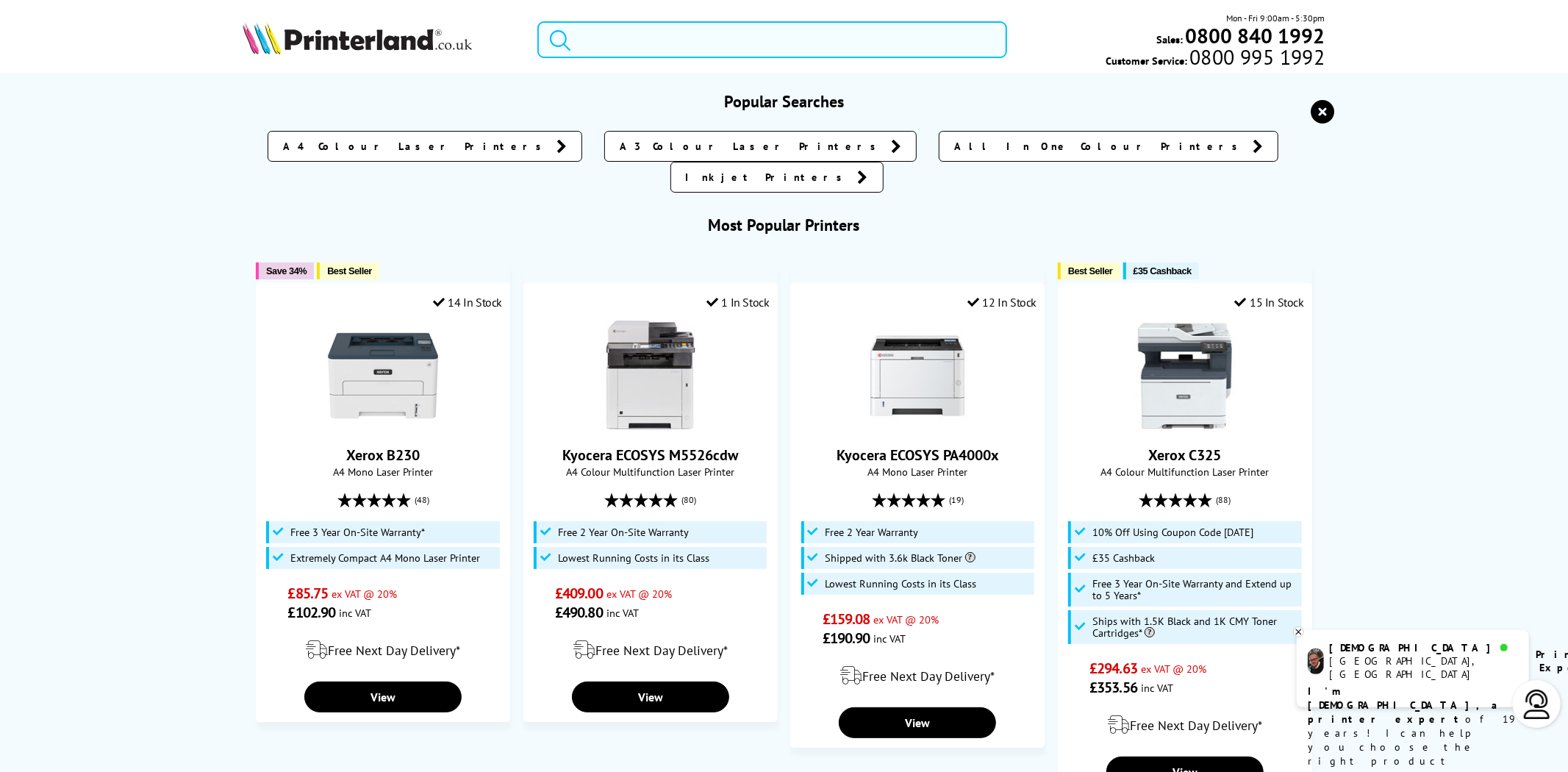
click at [656, 44] on input "search" at bounding box center [772, 40] width 470 height 37
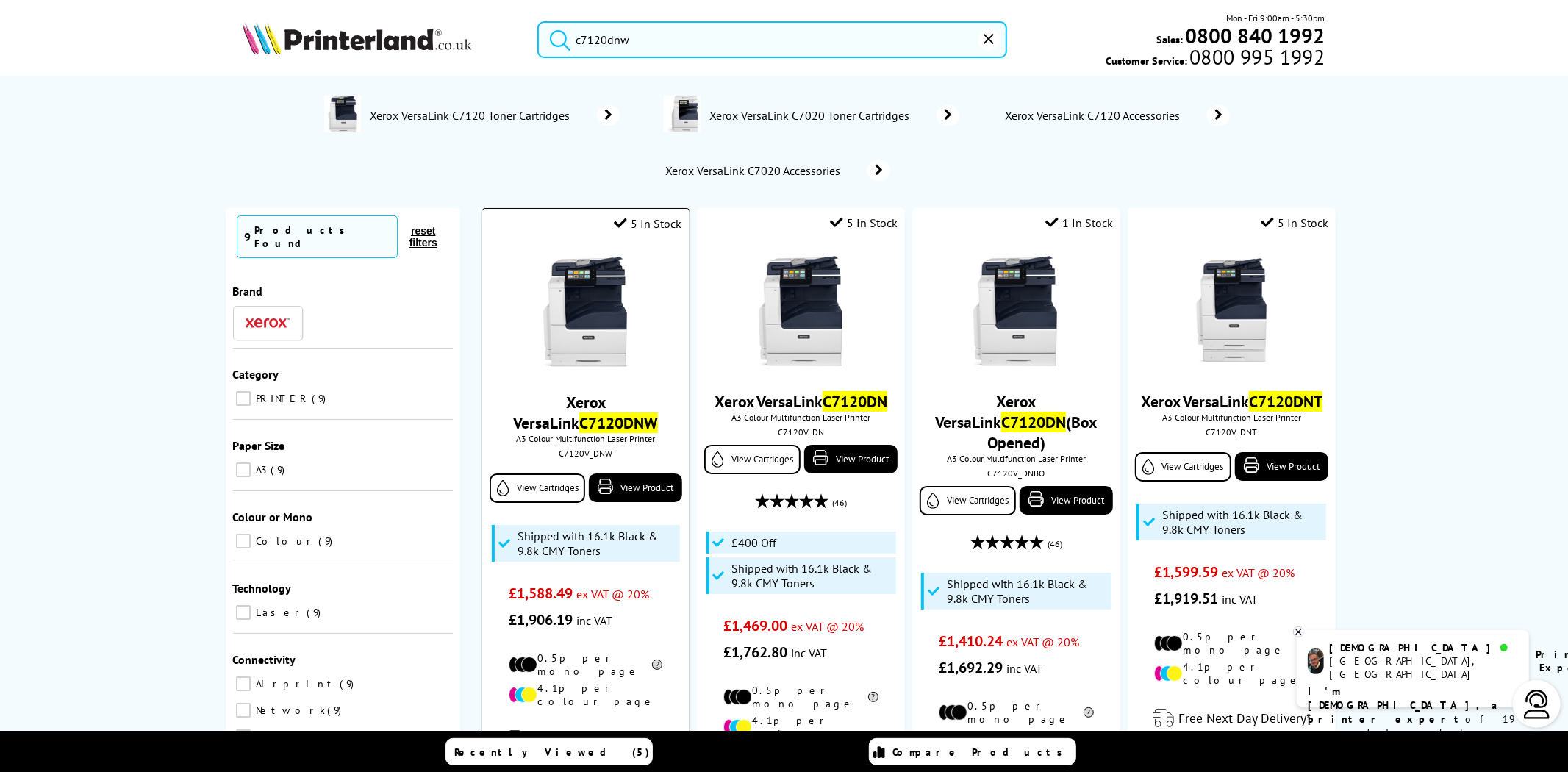
type input "c7120dnw"
click at [583, 456] on div "C7120V_DNW" at bounding box center [586, 453] width 185 height 11
copy div "C7120V_DNW"
